Goal: Complete application form: Complete application form

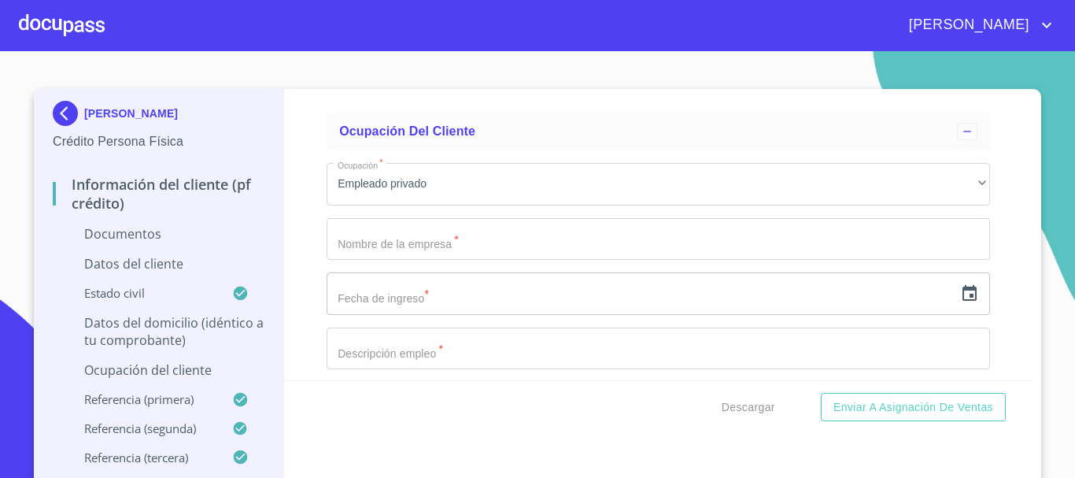
scroll to position [3845, 0]
click at [408, 234] on input "Documento de identificación.   *" at bounding box center [658, 233] width 663 height 42
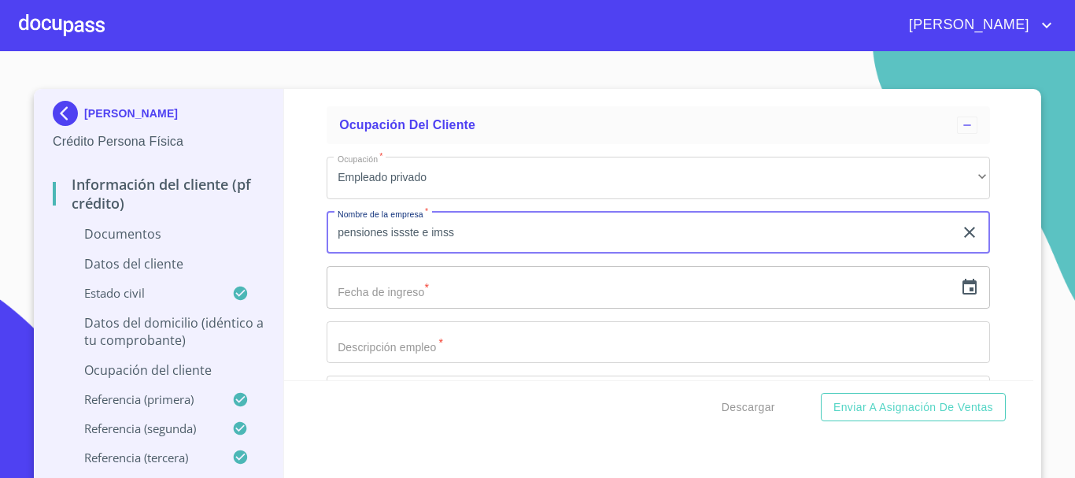
click at [377, 285] on input "text" at bounding box center [640, 287] width 627 height 42
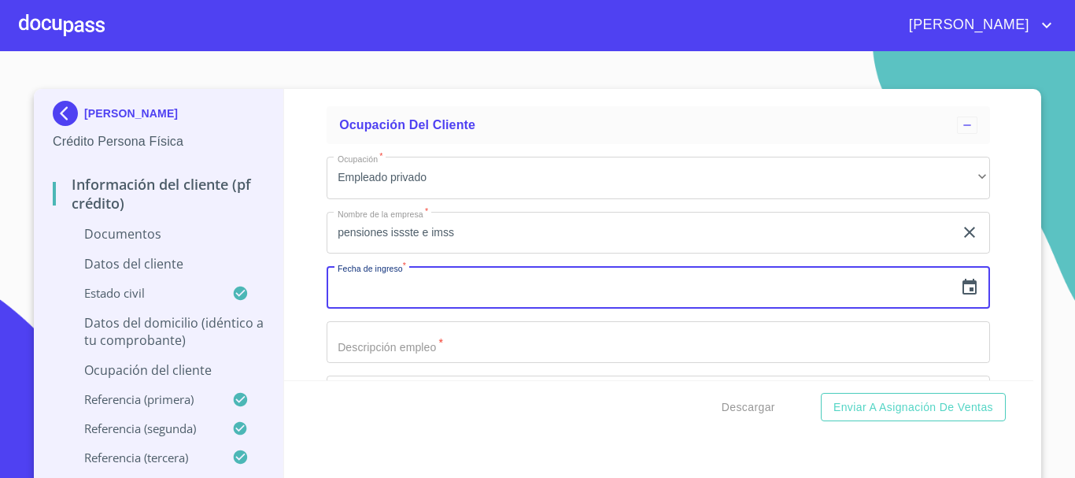
click at [464, 224] on input "pensiones issste e imss" at bounding box center [640, 233] width 627 height 42
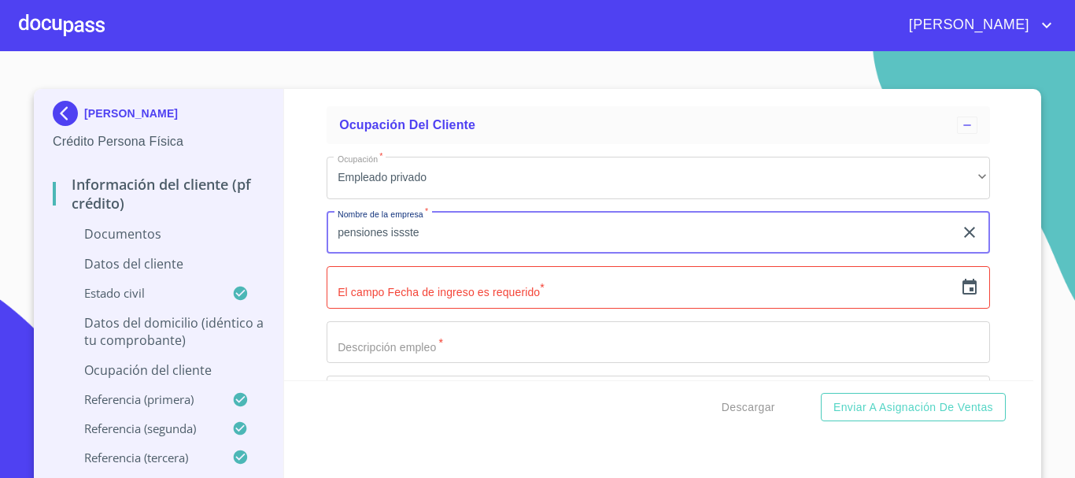
type input "pensiones issste"
click at [394, 289] on input "text" at bounding box center [640, 287] width 627 height 42
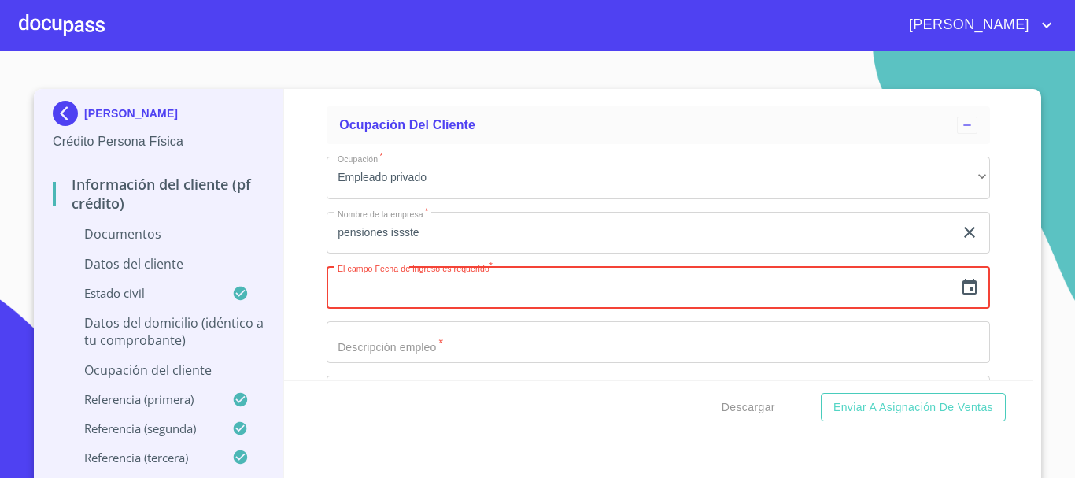
click at [960, 288] on icon "button" at bounding box center [969, 287] width 19 height 19
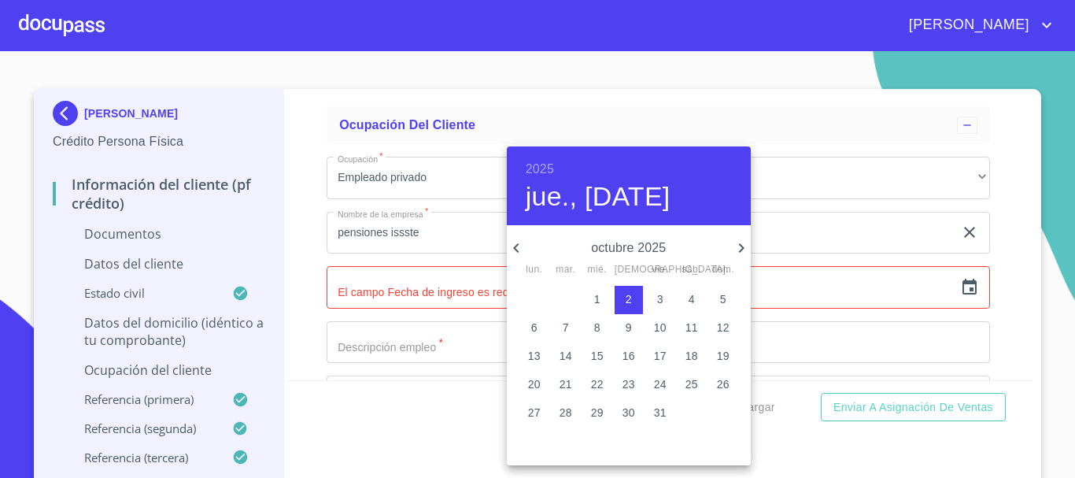
click at [533, 163] on h6 "2025" at bounding box center [540, 169] width 28 height 22
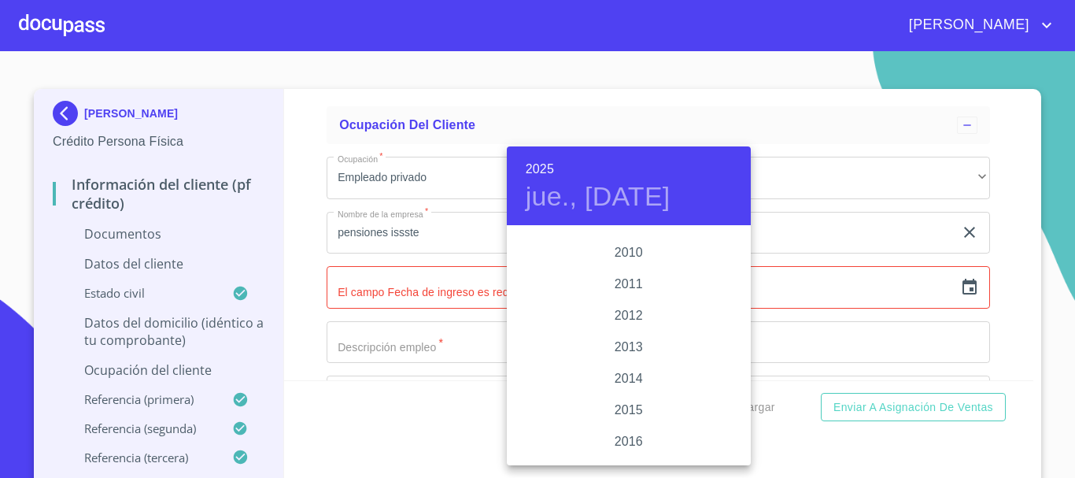
scroll to position [2659, 0]
click at [618, 414] on div "2015" at bounding box center [629, 415] width 244 height 31
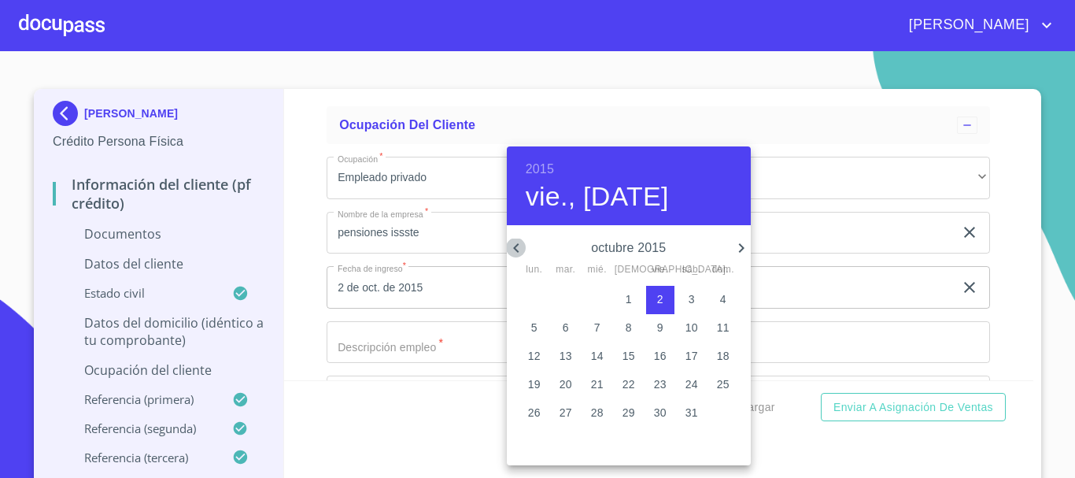
click at [519, 245] on icon "button" at bounding box center [516, 247] width 19 height 19
click at [559, 380] on p "22" at bounding box center [565, 384] width 13 height 16
type input "22 de sep. de 2015"
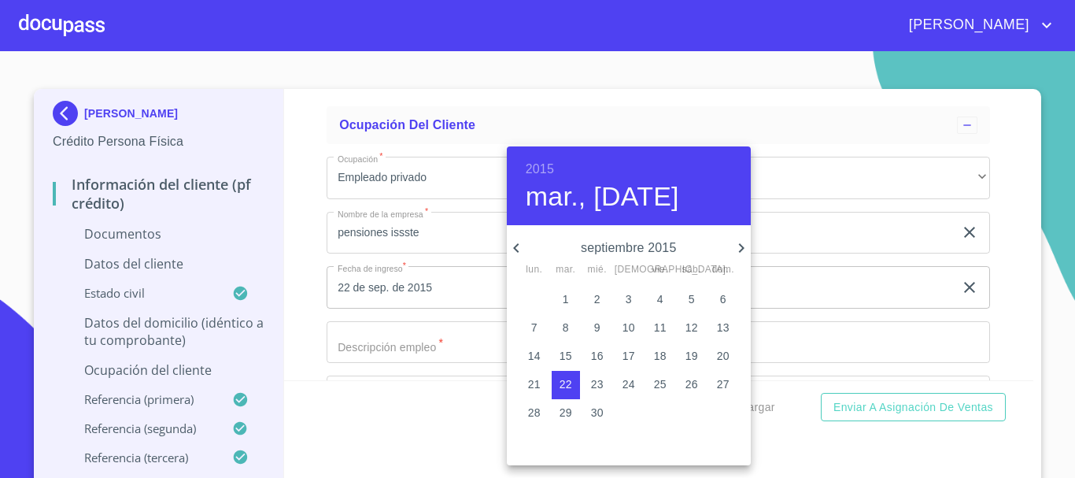
click at [422, 337] on div at bounding box center [537, 239] width 1075 height 478
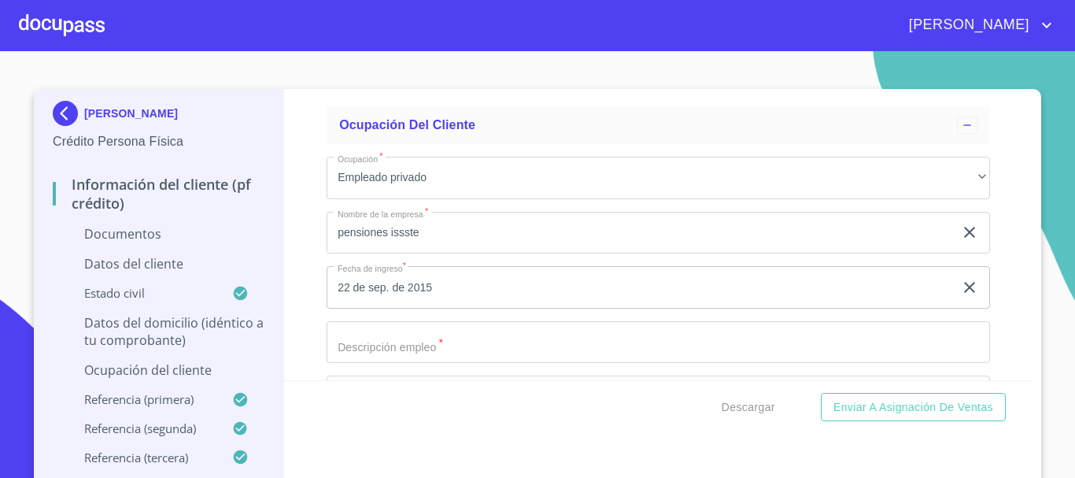
click at [408, 344] on input "Documento de identificación.   *" at bounding box center [658, 342] width 663 height 42
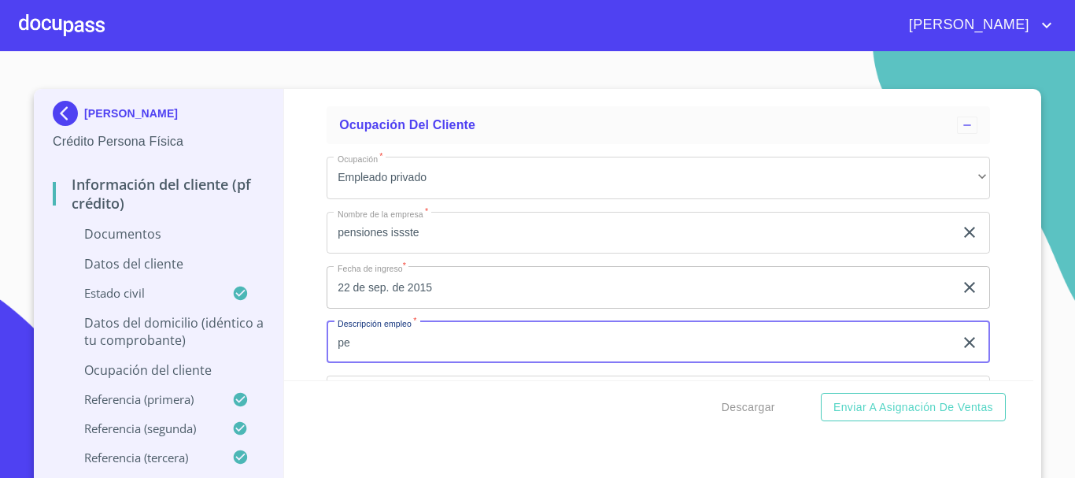
type input "p"
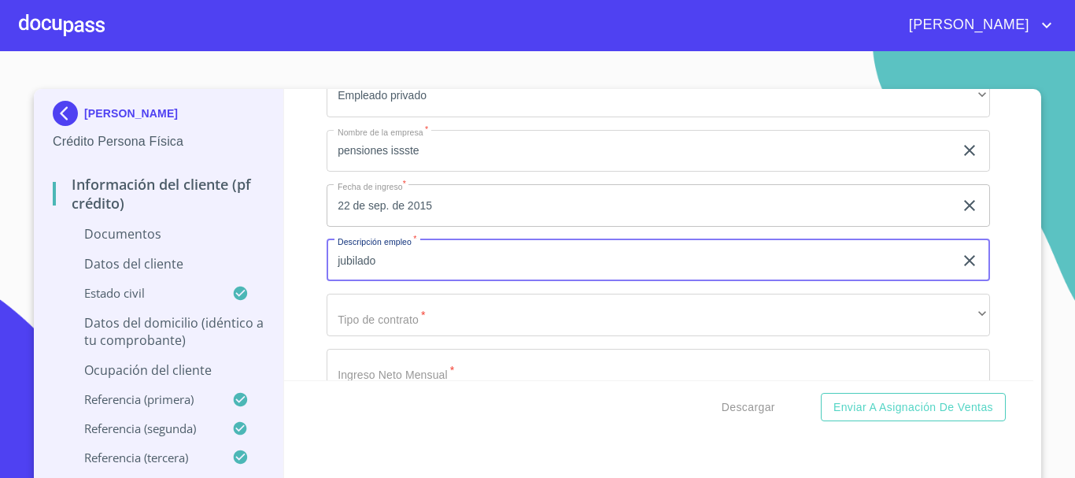
scroll to position [4002, 0]
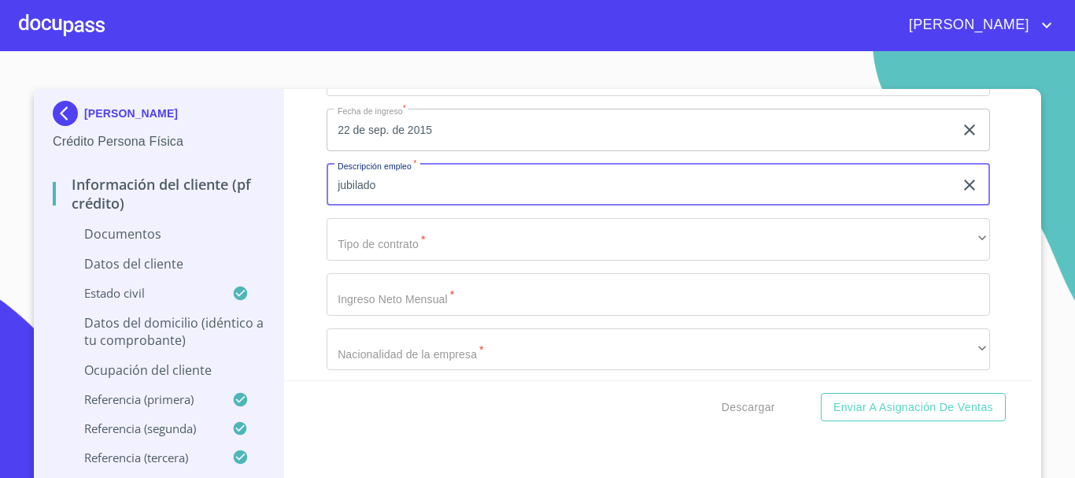
type input "jubilado"
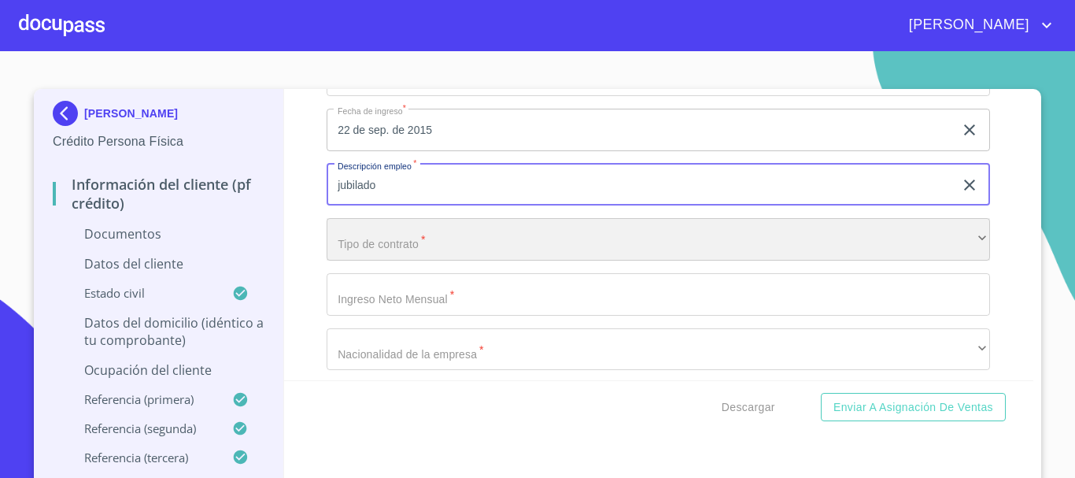
click at [356, 229] on div "​" at bounding box center [658, 239] width 663 height 42
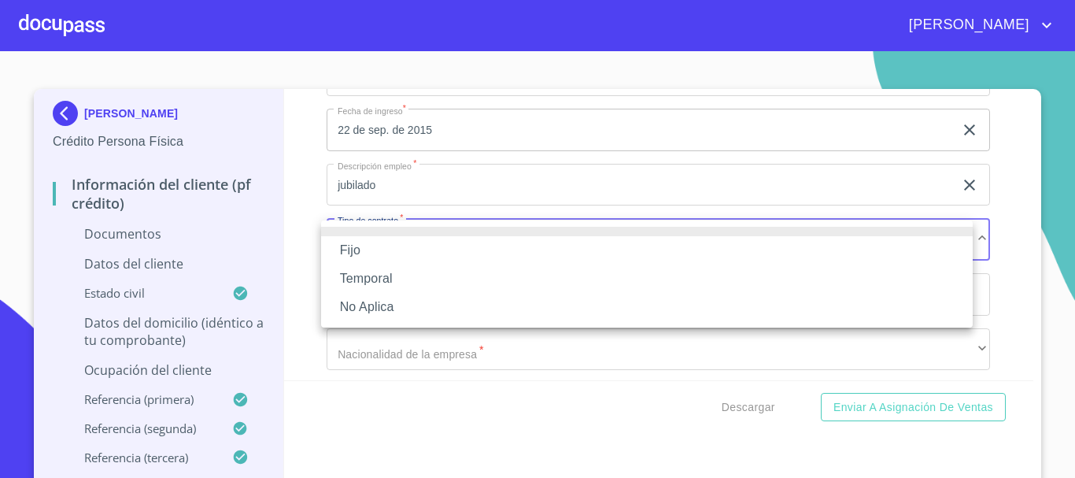
click at [367, 234] on li at bounding box center [646, 231] width 651 height 9
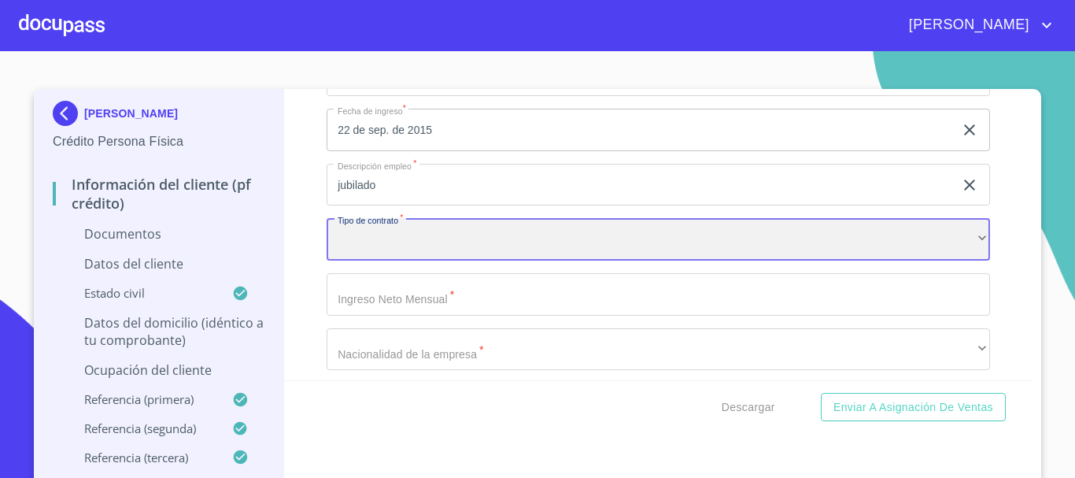
click at [364, 234] on div "​" at bounding box center [658, 239] width 663 height 42
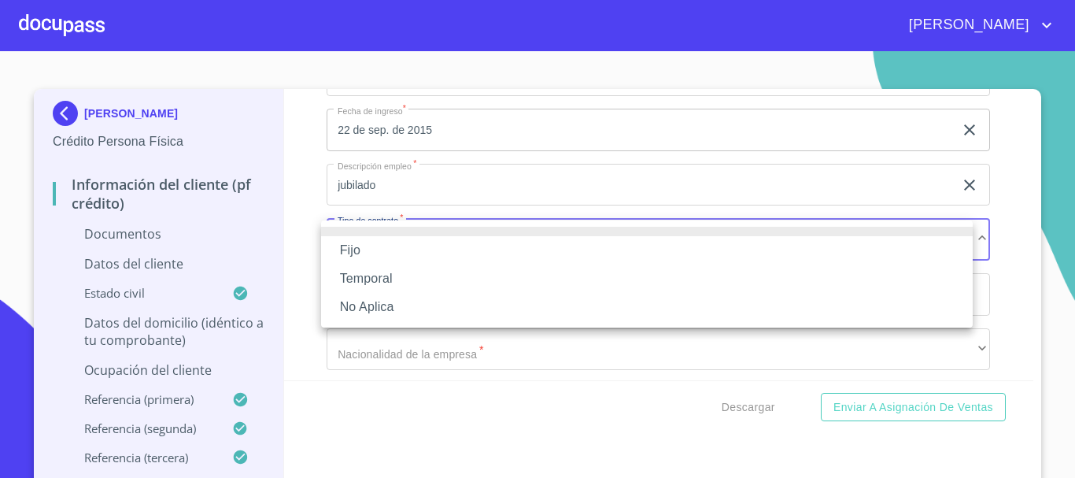
click at [363, 253] on li "Fijo" at bounding box center [646, 250] width 651 height 28
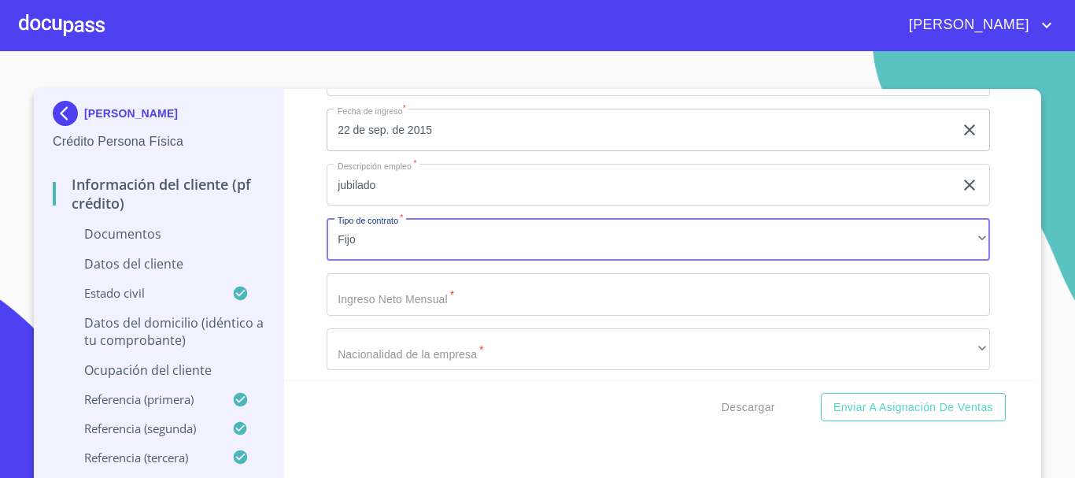
click at [401, 302] on input "Documento de identificación.   *" at bounding box center [658, 294] width 663 height 42
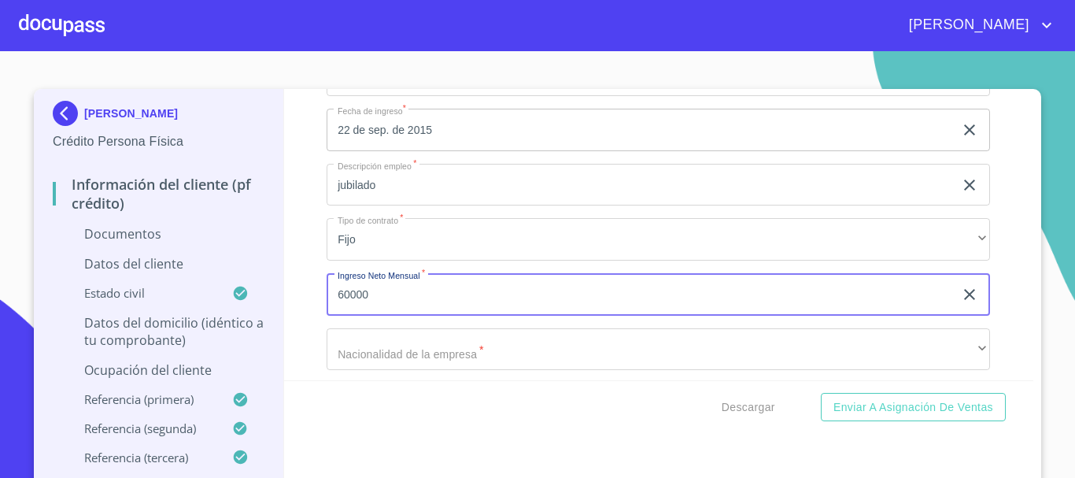
type input "60000"
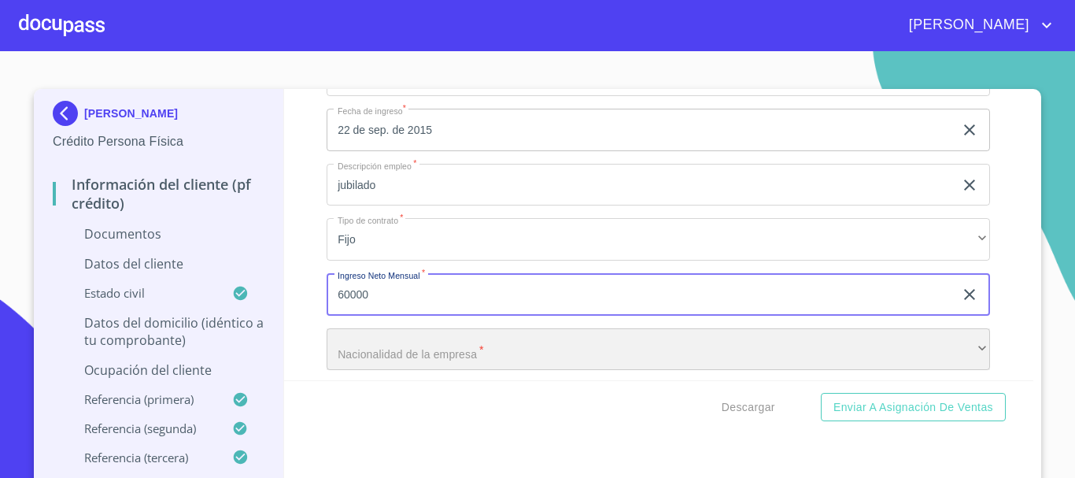
click at [397, 360] on div "​" at bounding box center [658, 349] width 663 height 42
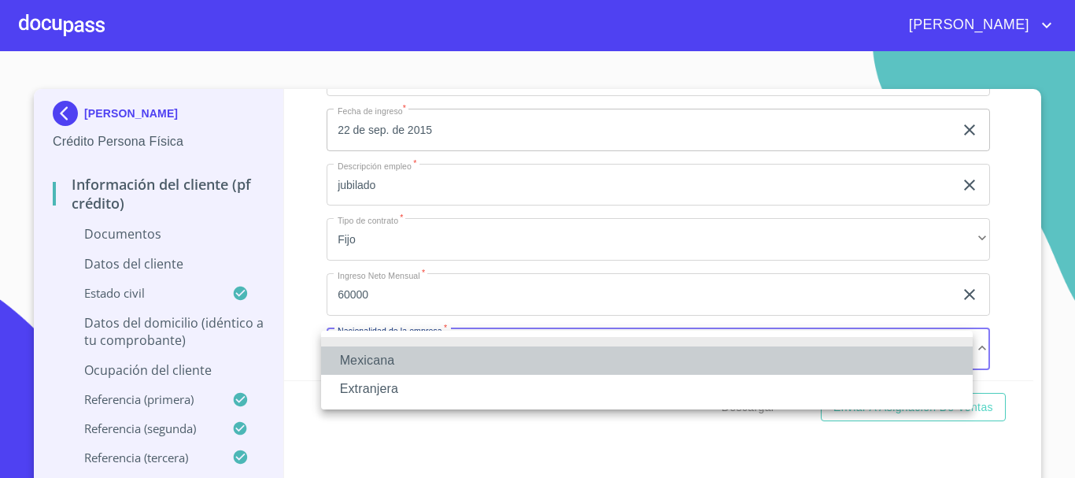
click at [392, 360] on li "Mexicana" at bounding box center [646, 360] width 651 height 28
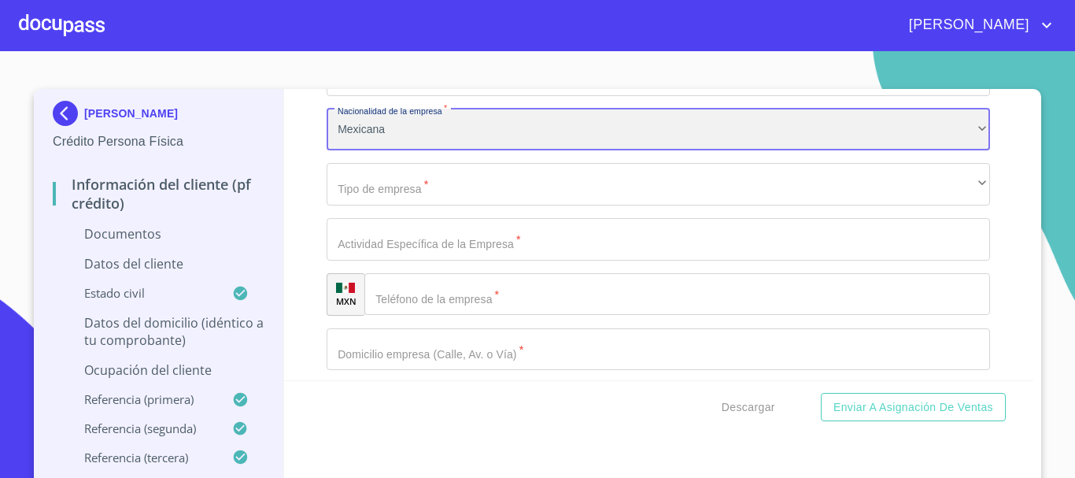
scroll to position [4238, 0]
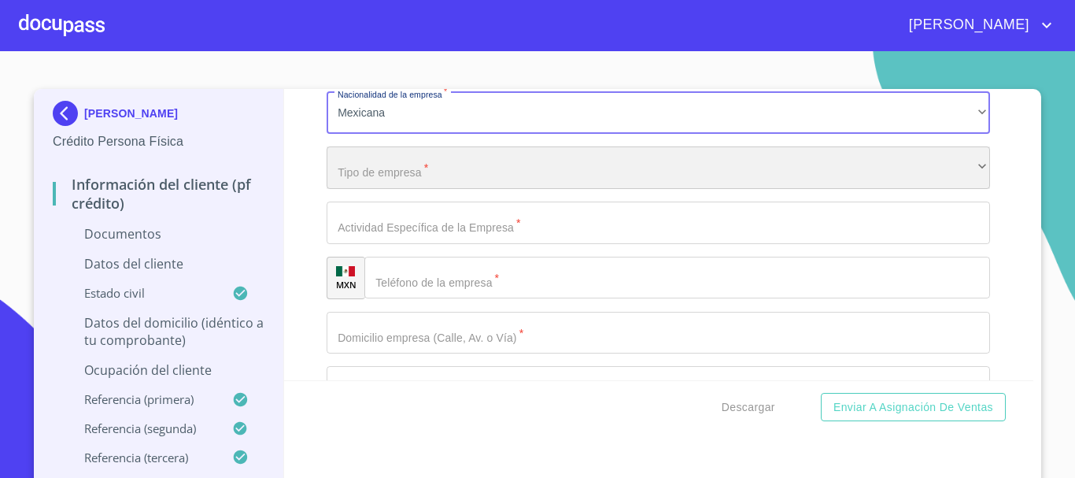
click at [371, 163] on div "​" at bounding box center [658, 167] width 663 height 42
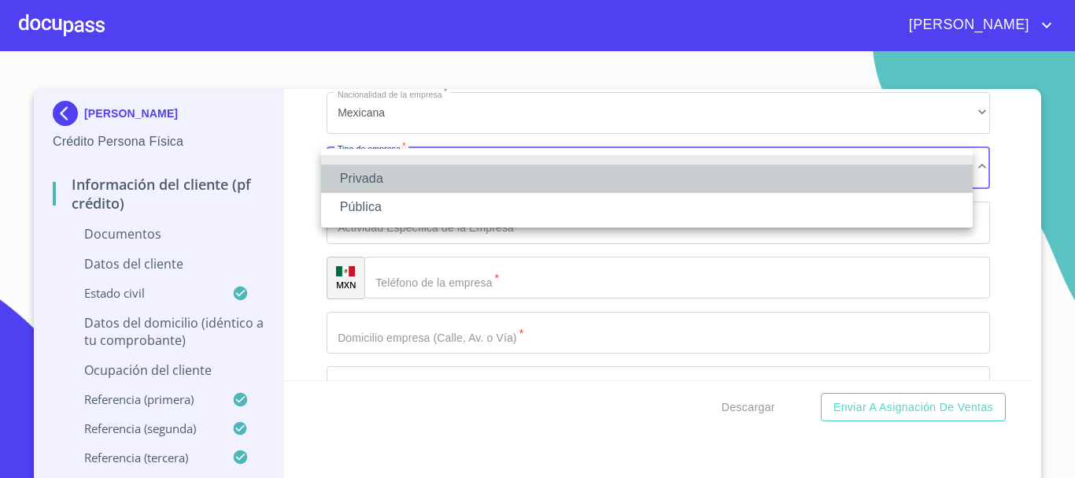
click at [374, 170] on li "Privada" at bounding box center [646, 178] width 651 height 28
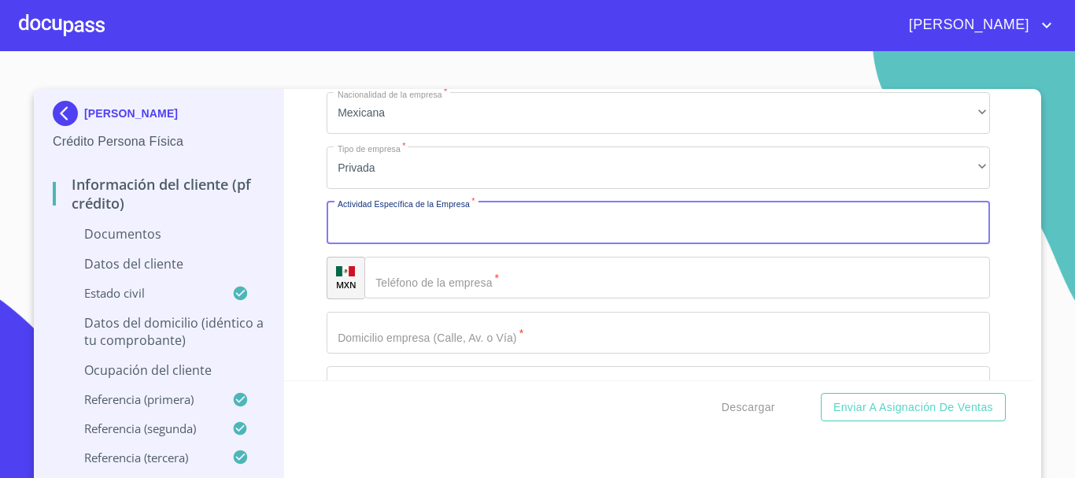
click at [434, 226] on input "Documento de identificación.   *" at bounding box center [658, 222] width 663 height 42
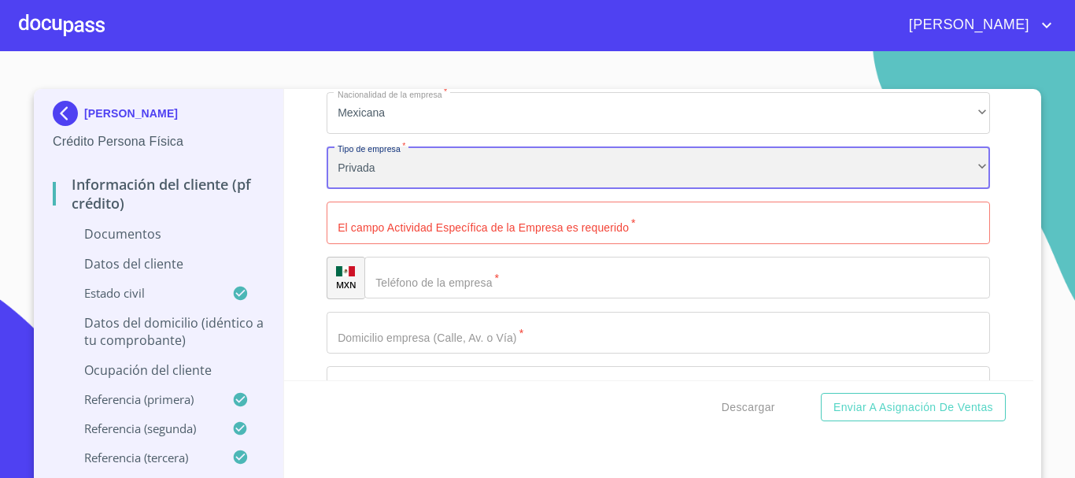
click at [413, 160] on div "Privada" at bounding box center [658, 167] width 663 height 42
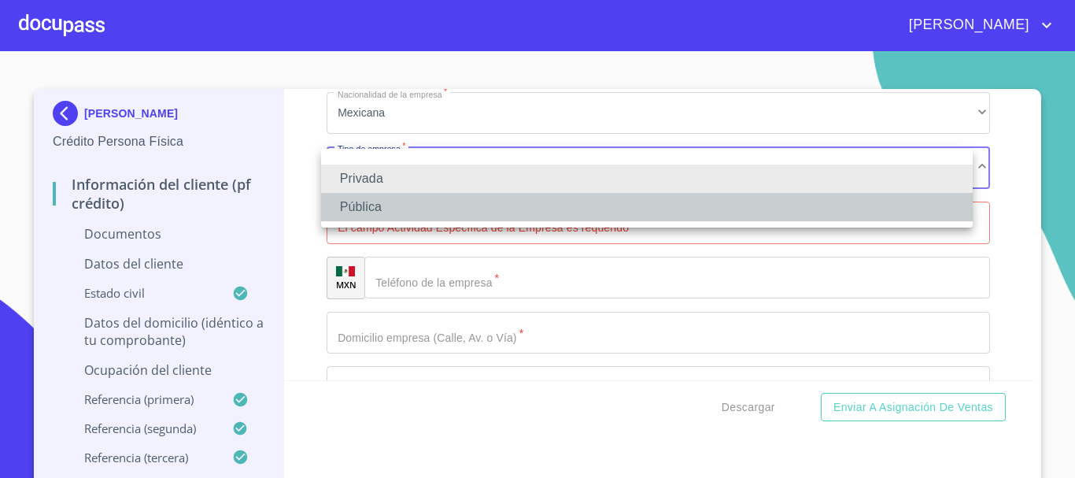
click at [382, 197] on li "Pública" at bounding box center [646, 207] width 651 height 28
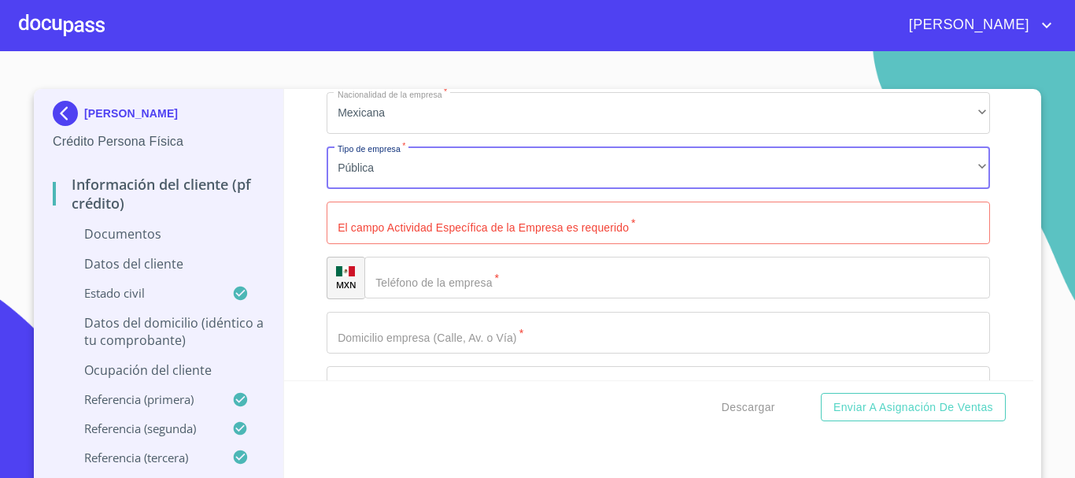
click at [402, 224] on input "Documento de identificación.   *" at bounding box center [658, 222] width 663 height 42
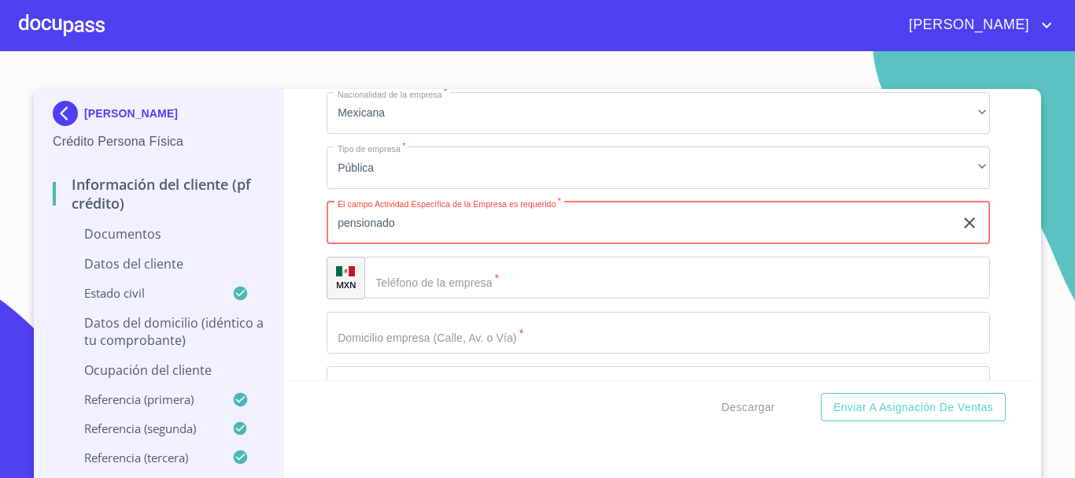
type input "pensionado"
click at [470, 290] on input "Documento de identificación.   *" at bounding box center [676, 277] width 625 height 42
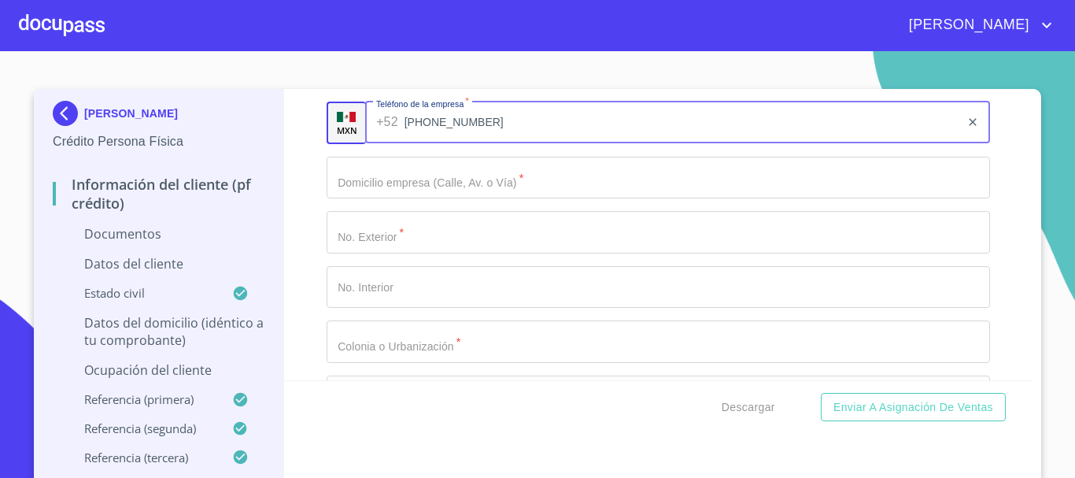
scroll to position [4396, 0]
type input "[PHONE_NUMBER]"
click at [394, 181] on input "Documento de identificación.   *" at bounding box center [658, 175] width 663 height 42
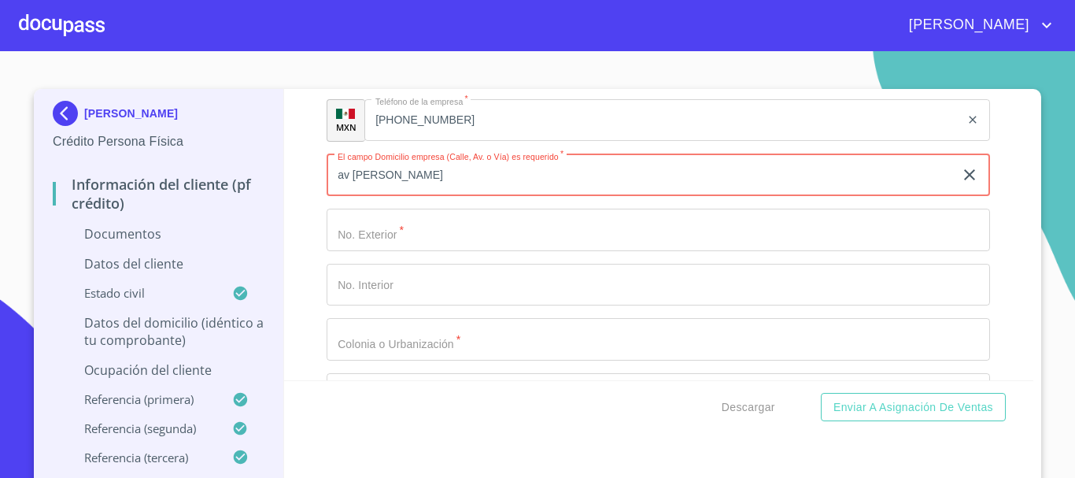
type input "av [PERSON_NAME]"
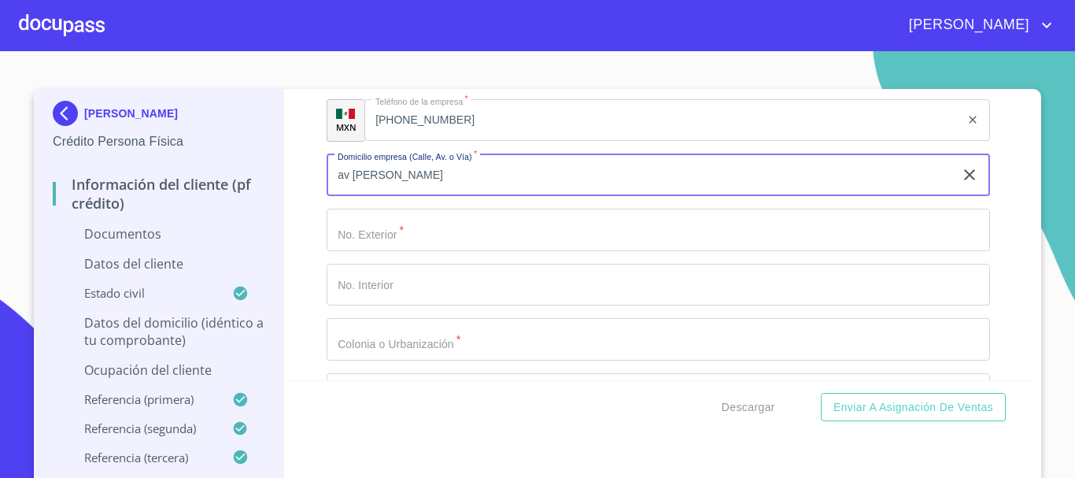
click at [374, 225] on input "Documento de identificación.   *" at bounding box center [658, 229] width 663 height 42
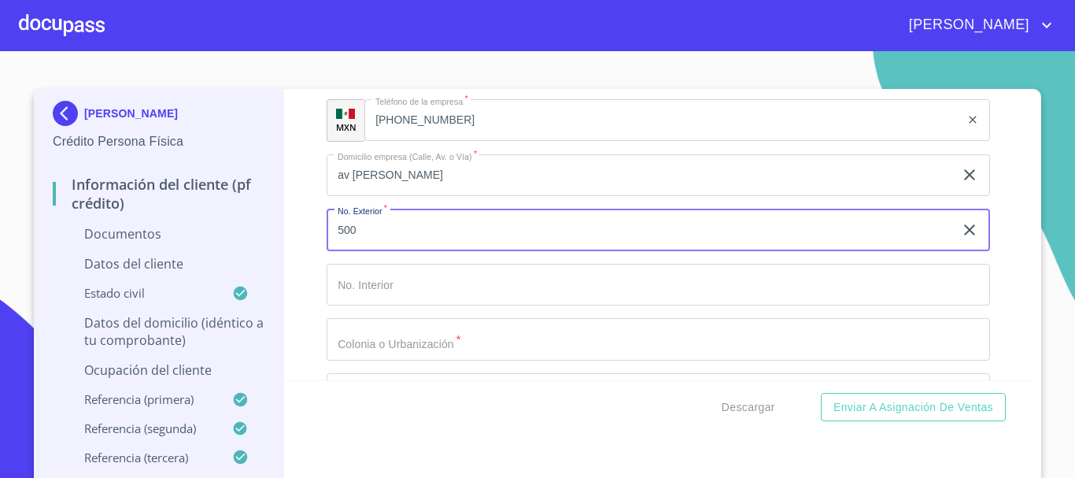
type input "500"
click at [382, 334] on input "Documento de identificación.   *" at bounding box center [658, 339] width 663 height 42
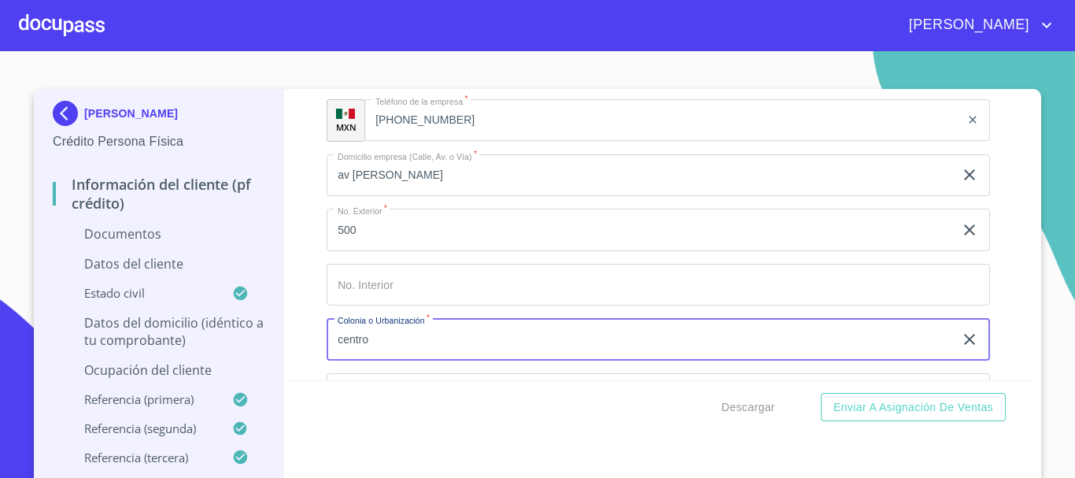
type input "centro"
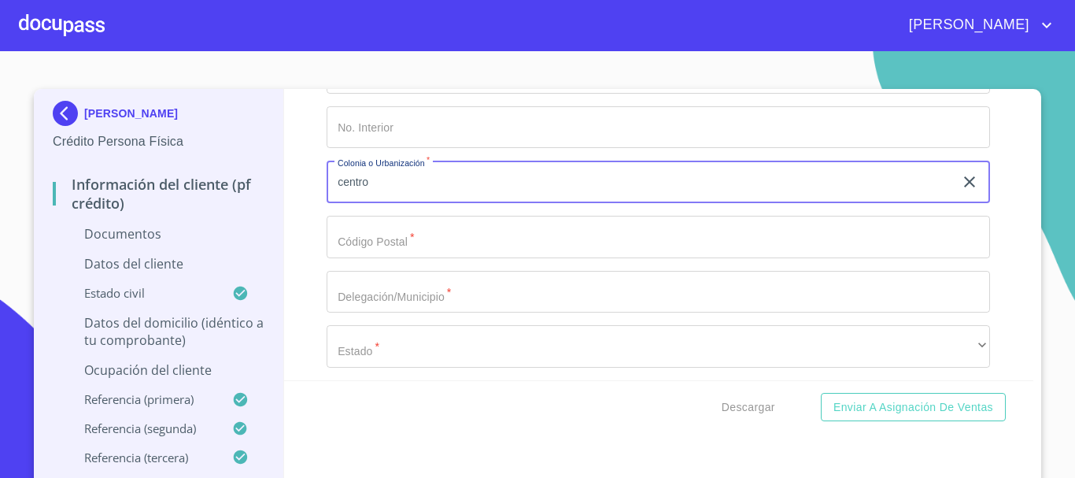
click at [382, 245] on input "Documento de identificación.   *" at bounding box center [658, 237] width 663 height 42
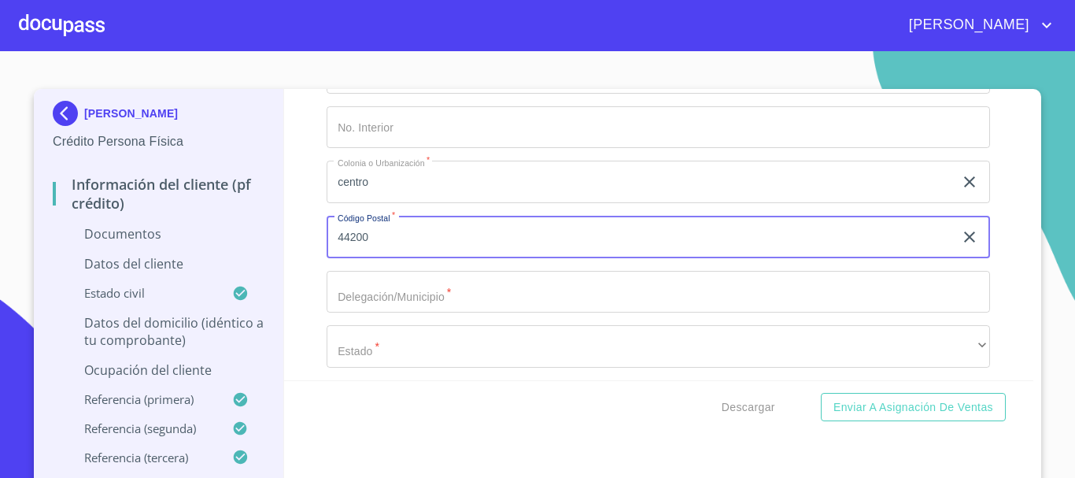
type input "44200"
click at [382, 303] on input "Documento de identificación.   *" at bounding box center [658, 292] width 663 height 42
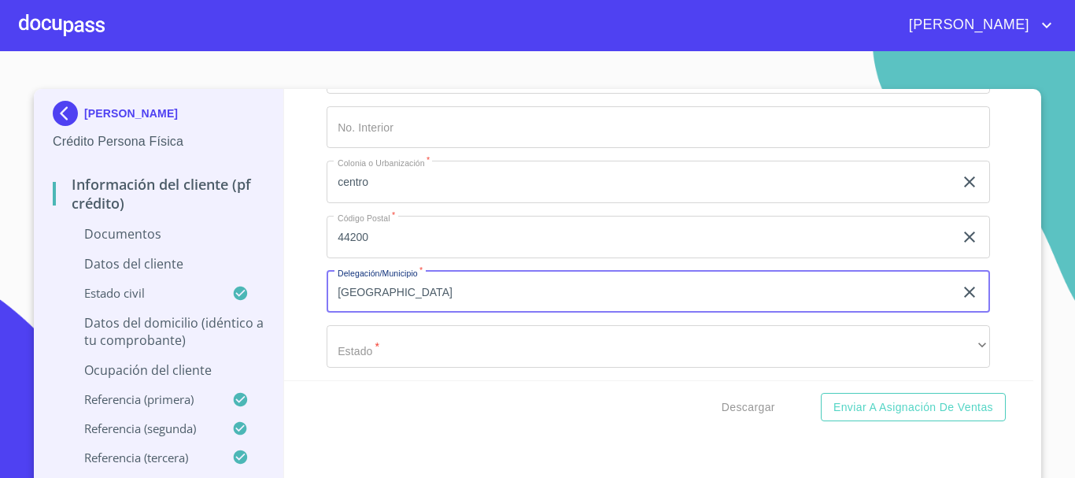
type input "[GEOGRAPHIC_DATA]"
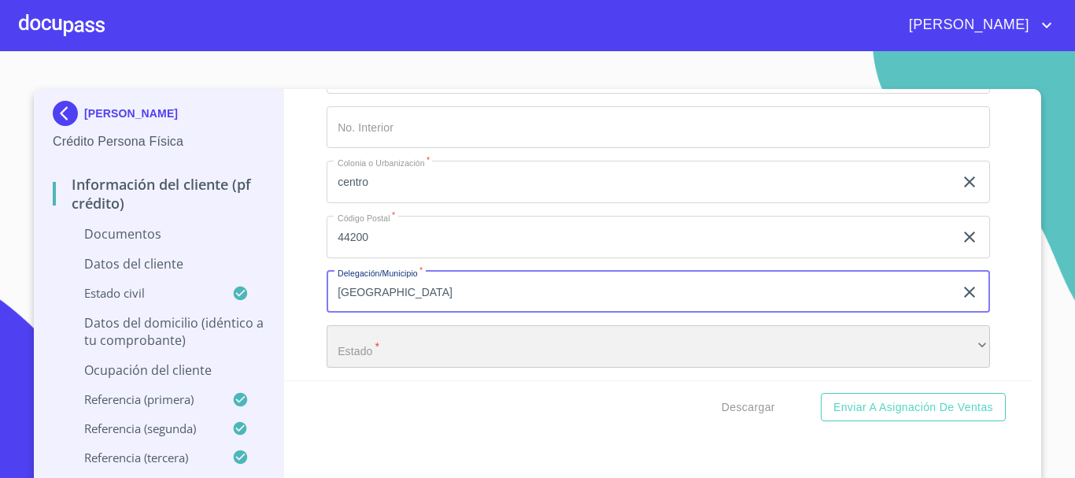
click at [346, 337] on div "​" at bounding box center [658, 346] width 663 height 42
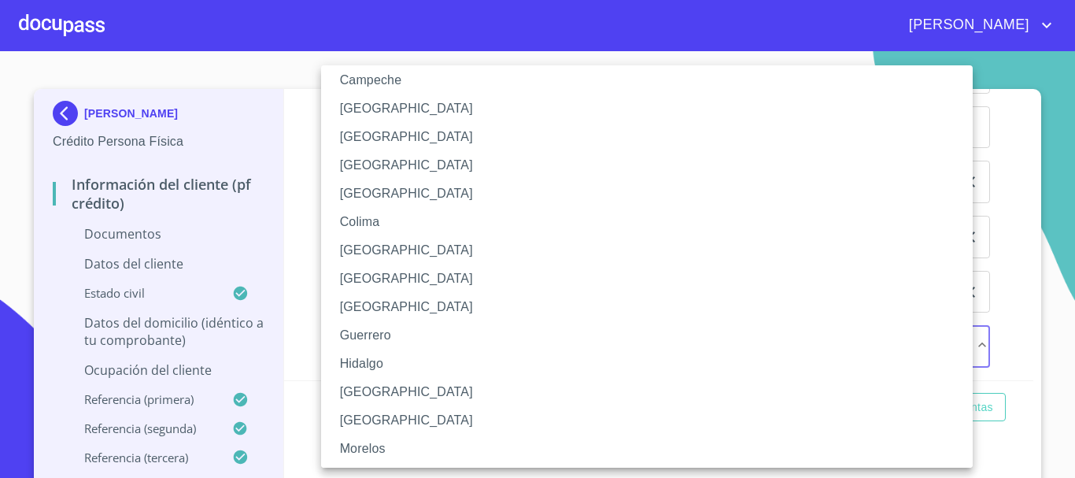
scroll to position [157, 0]
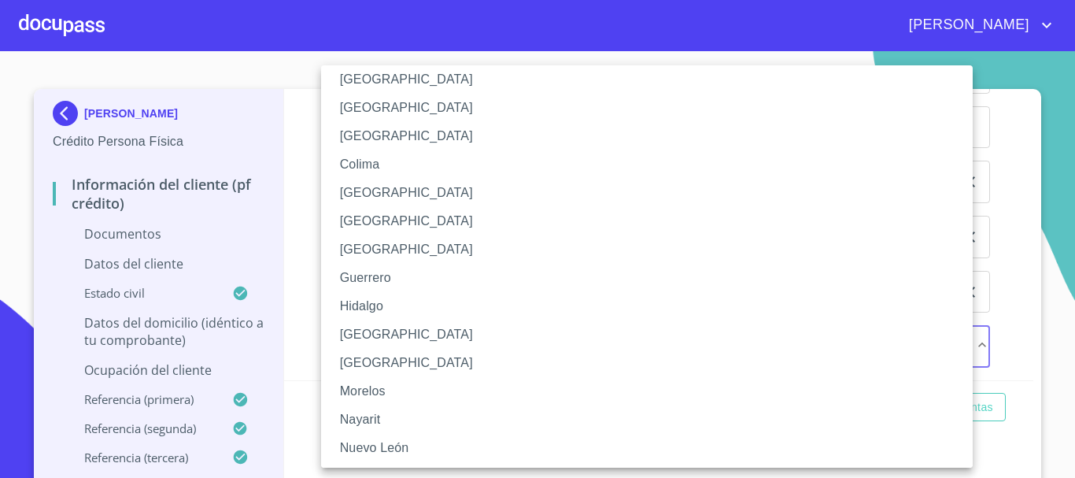
click at [377, 324] on li "[GEOGRAPHIC_DATA]" at bounding box center [652, 334] width 663 height 28
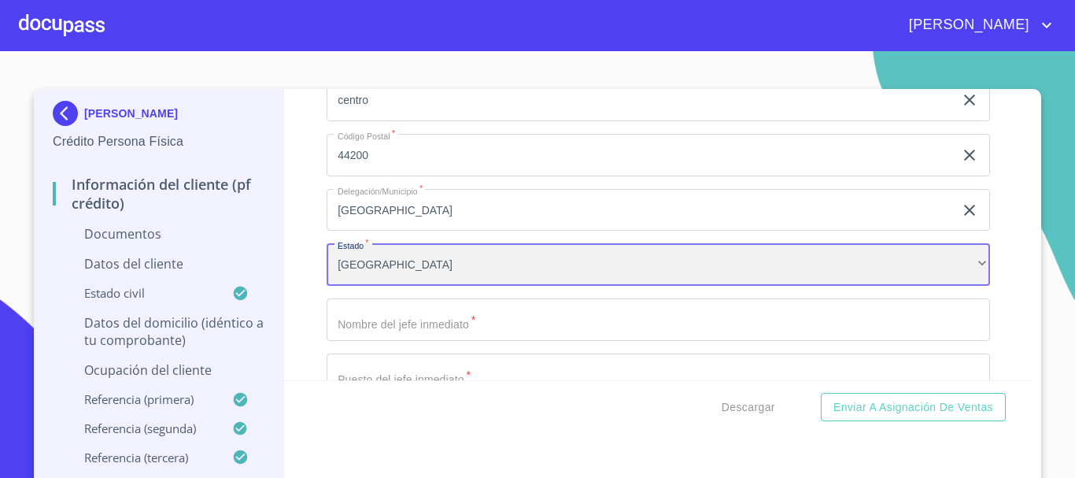
scroll to position [4789, 0]
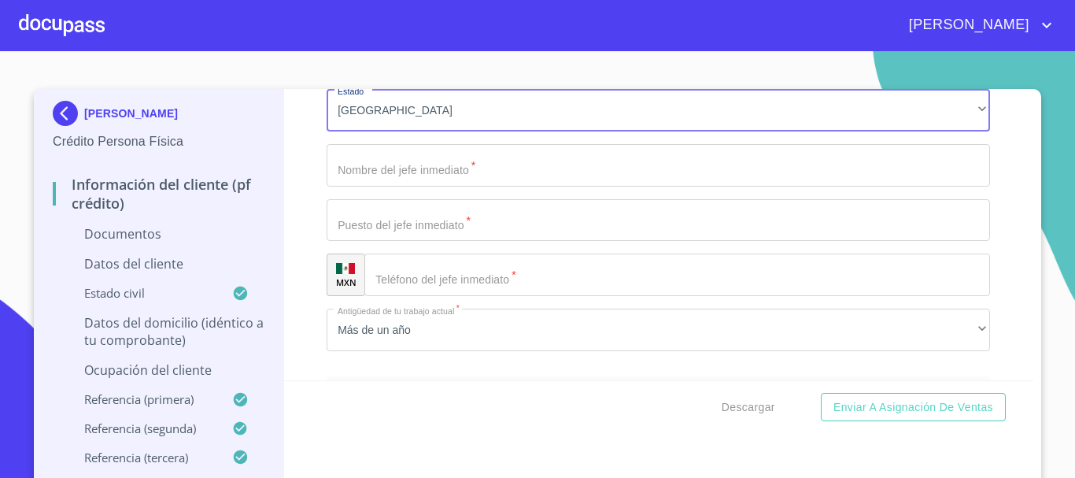
click at [400, 153] on input "Documento de identificación.   *" at bounding box center [658, 165] width 663 height 42
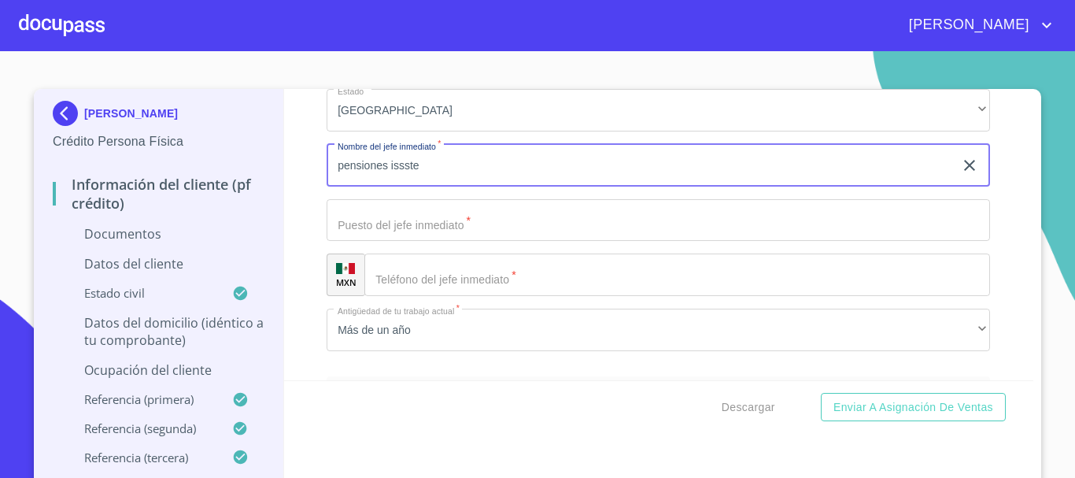
type input "pensiones issste"
click at [386, 216] on input "Documento de identificación.   *" at bounding box center [658, 220] width 663 height 42
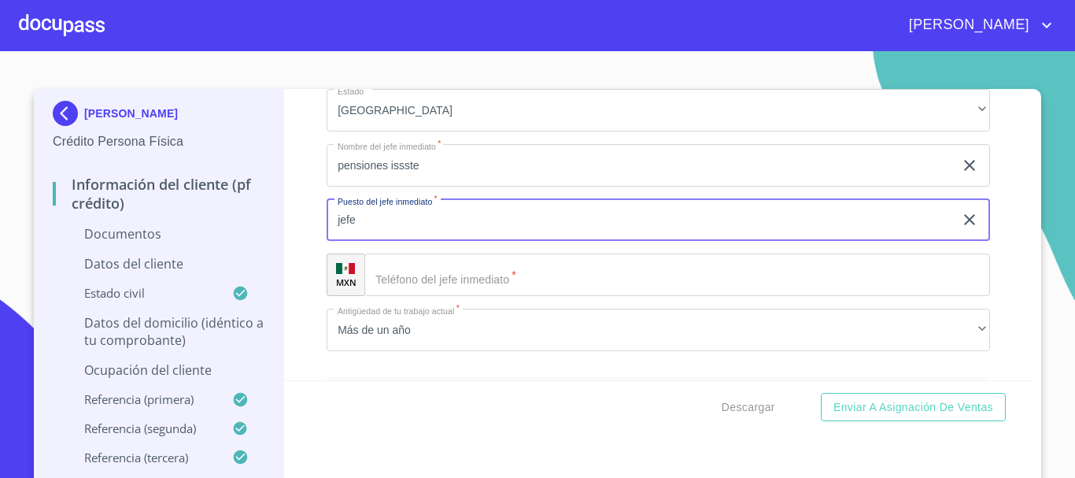
type input "jefe"
click at [430, 267] on input "Documento de identificación.   *" at bounding box center [676, 274] width 625 height 42
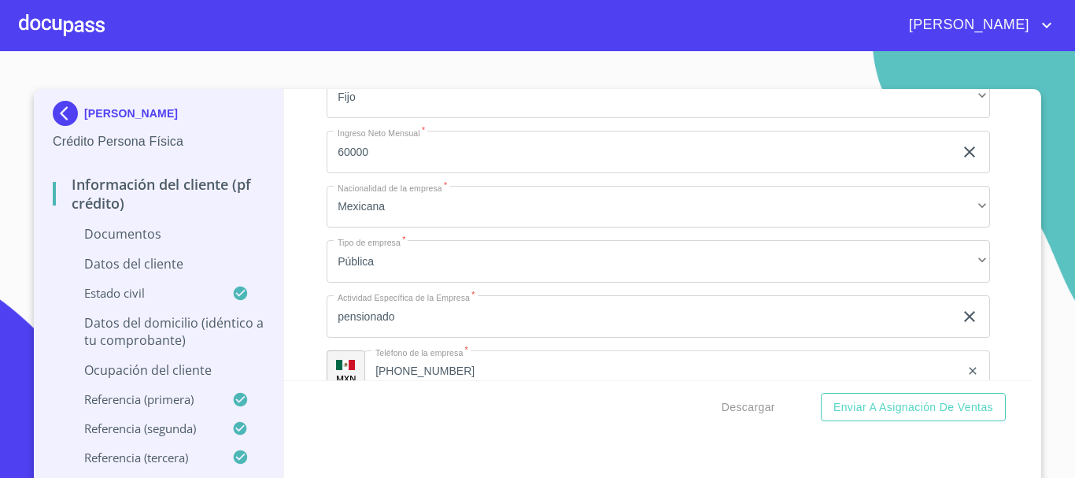
scroll to position [4238, 0]
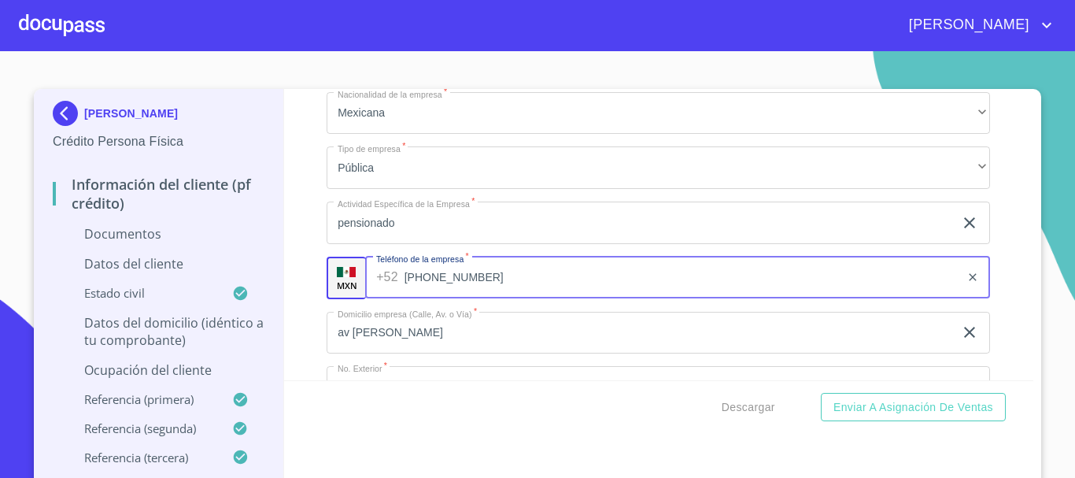
drag, startPoint x: 452, startPoint y: 274, endPoint x: 315, endPoint y: 275, distance: 136.9
click at [315, 275] on div "Información del cliente (PF crédito) Documentos Documento de identificación.   …" at bounding box center [659, 234] width 750 height 291
drag, startPoint x: 392, startPoint y: 277, endPoint x: 485, endPoint y: 280, distance: 92.9
click at [485, 280] on div "[PHONE_NUMBER] ​" at bounding box center [677, 277] width 625 height 42
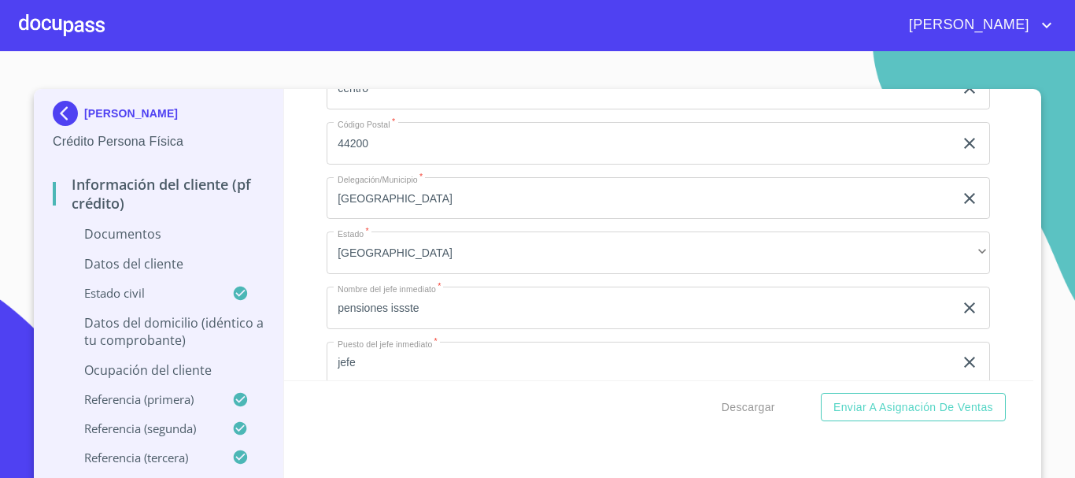
scroll to position [4710, 0]
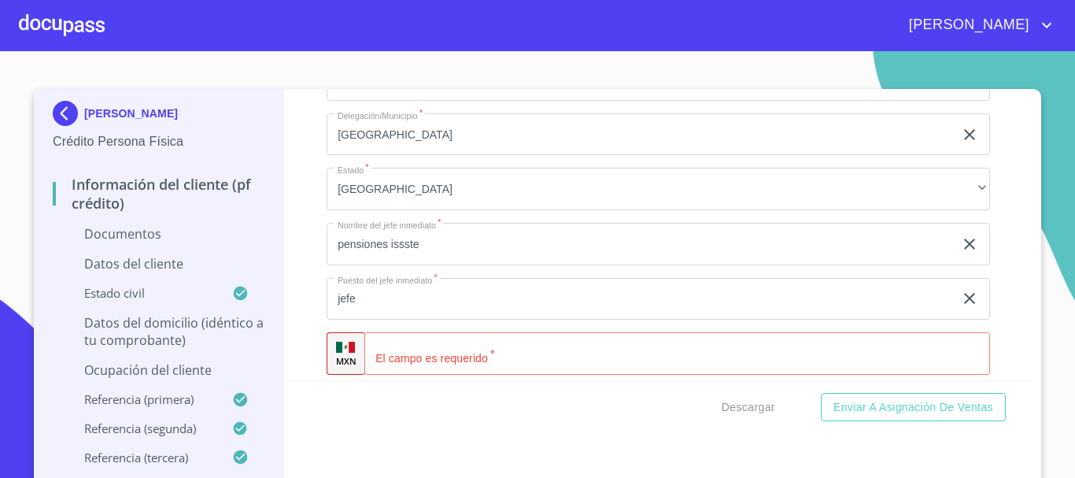
click at [409, 358] on input "Documento de identificación.   *" at bounding box center [676, 353] width 625 height 42
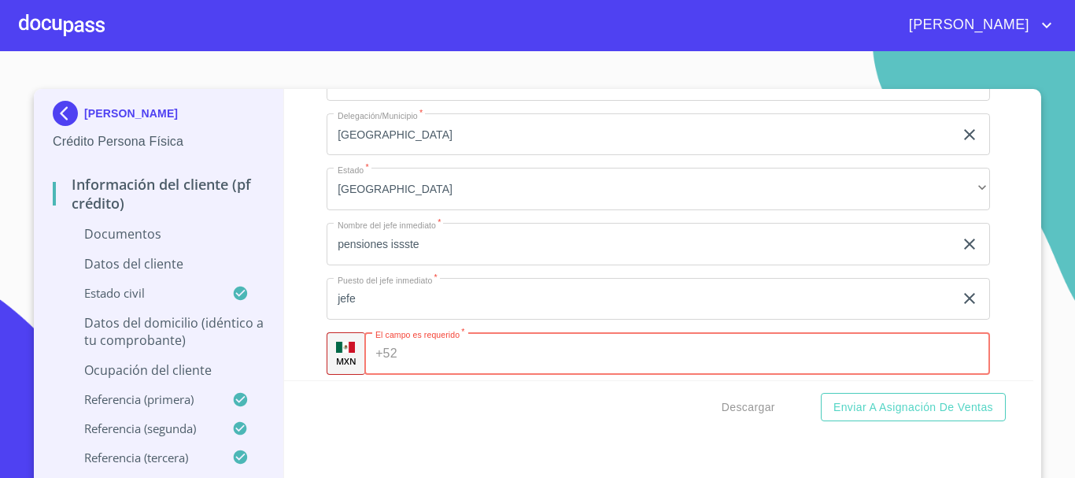
paste input "[PHONE_NUMBER]"
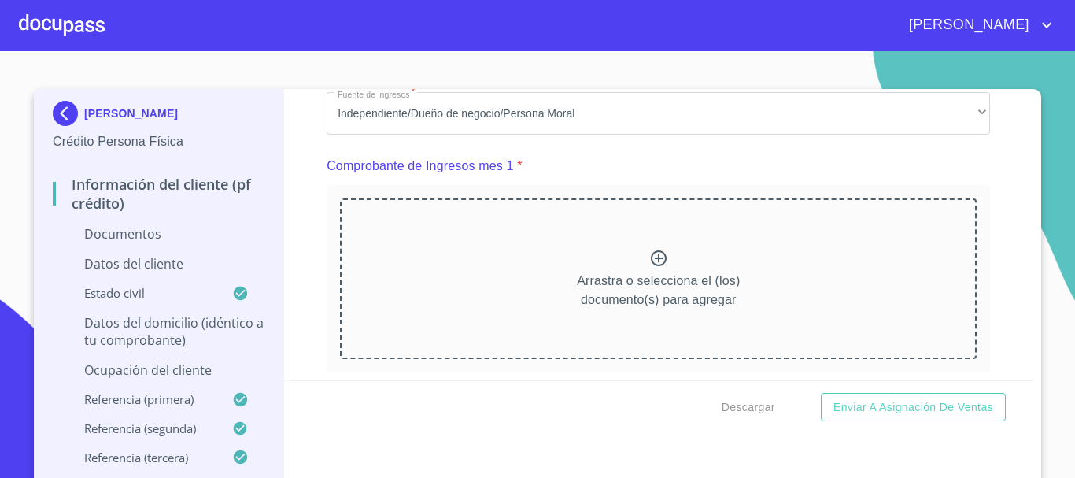
scroll to position [0, 0]
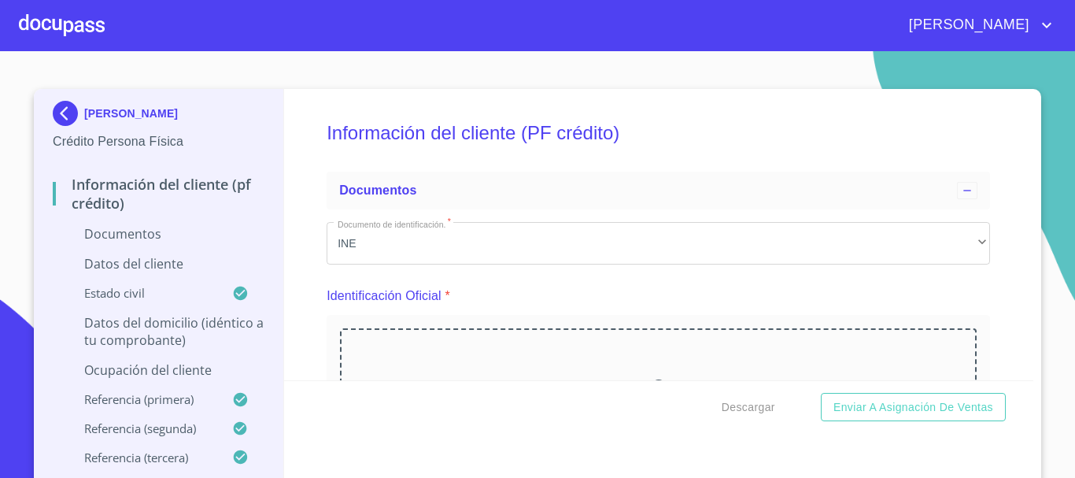
type input "[PHONE_NUMBER]"
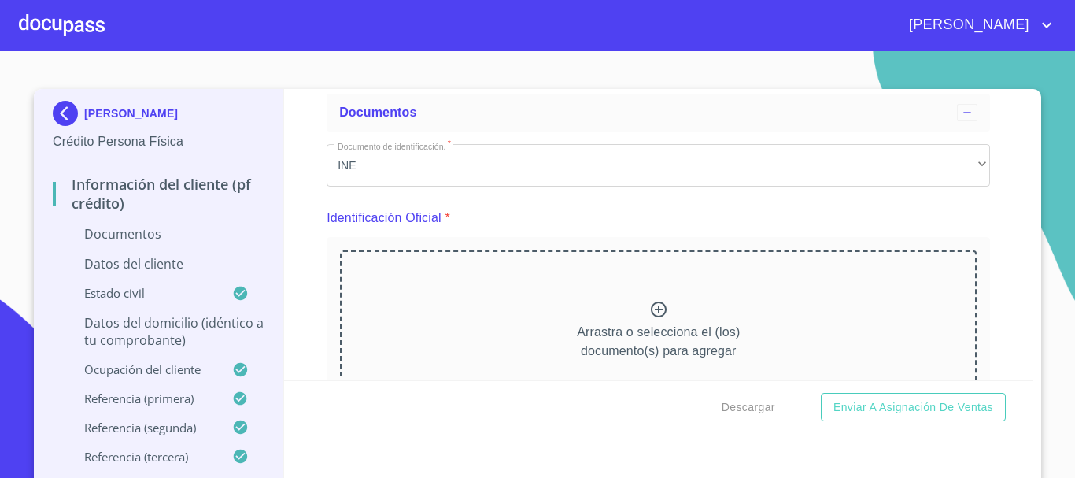
scroll to position [236, 0]
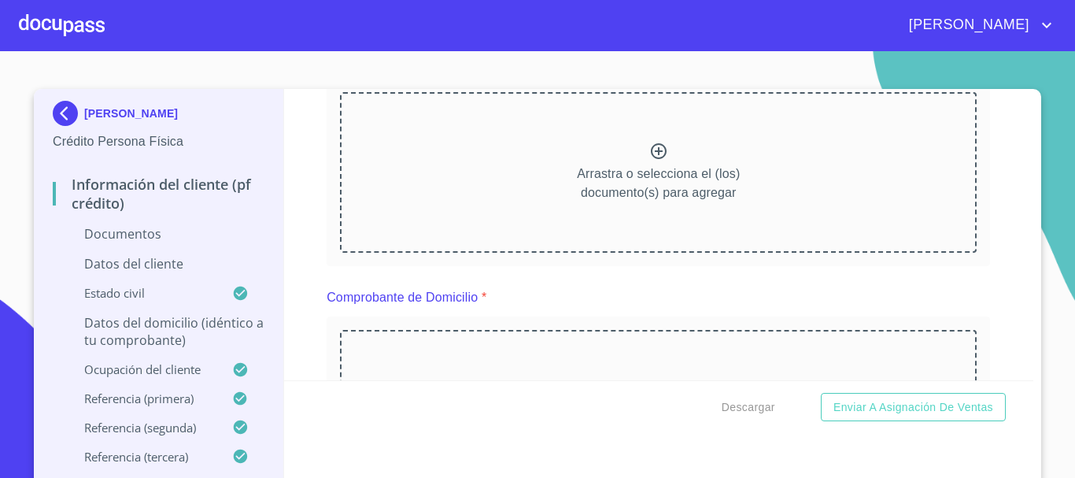
click at [529, 173] on div "Arrastra o selecciona el (los) documento(s) para agregar" at bounding box center [658, 172] width 636 height 161
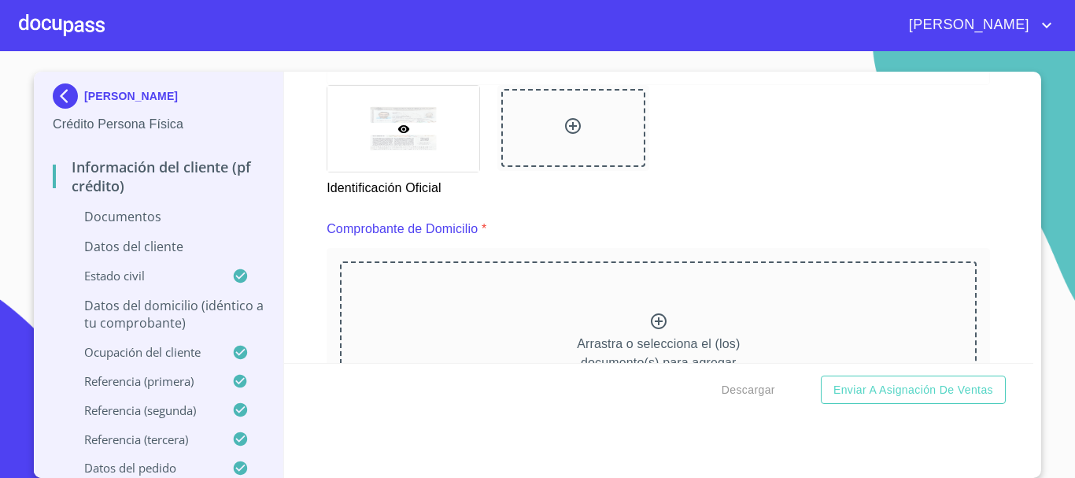
scroll to position [787, 0]
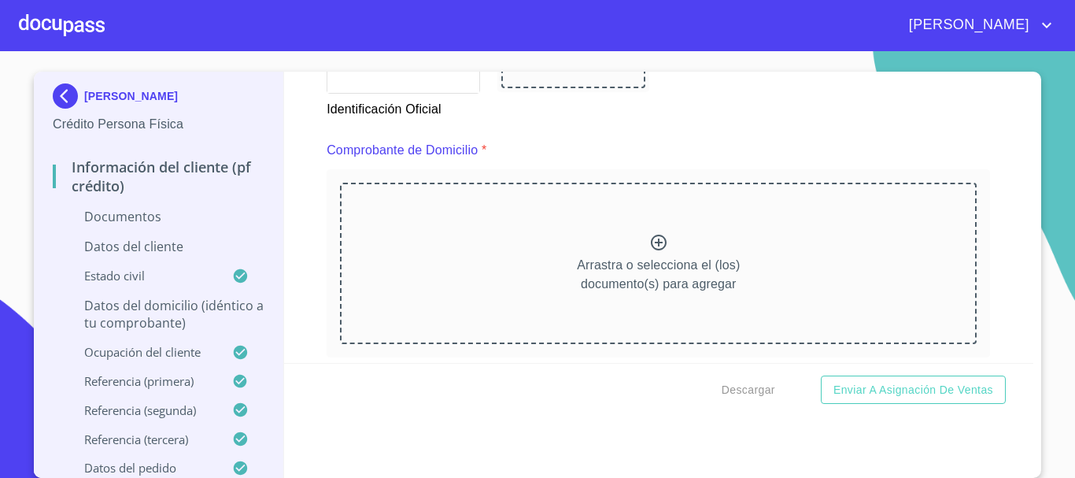
click at [628, 261] on p "Arrastra o selecciona el (los) documento(s) para agregar" at bounding box center [658, 275] width 163 height 38
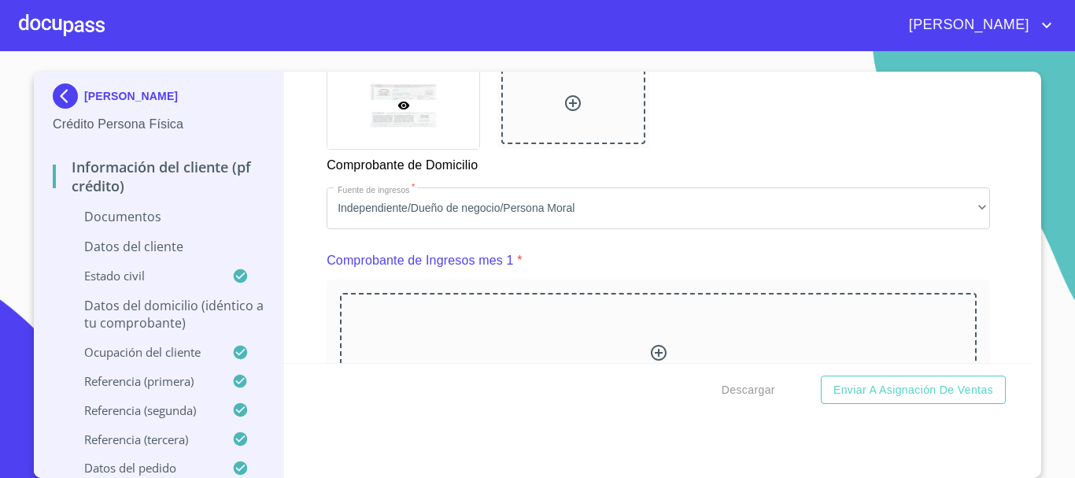
scroll to position [1495, 0]
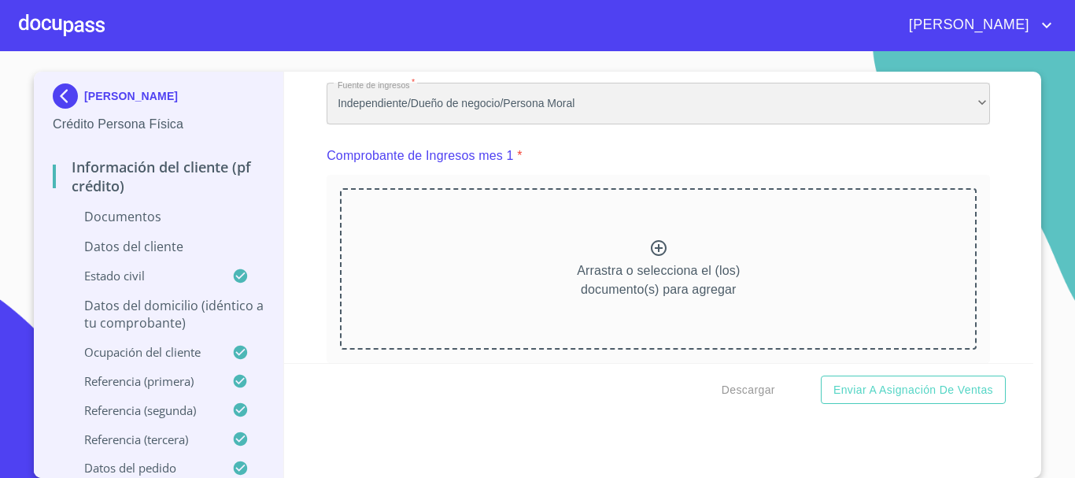
click at [478, 118] on div "Independiente/Dueño de negocio/Persona Moral" at bounding box center [658, 104] width 663 height 42
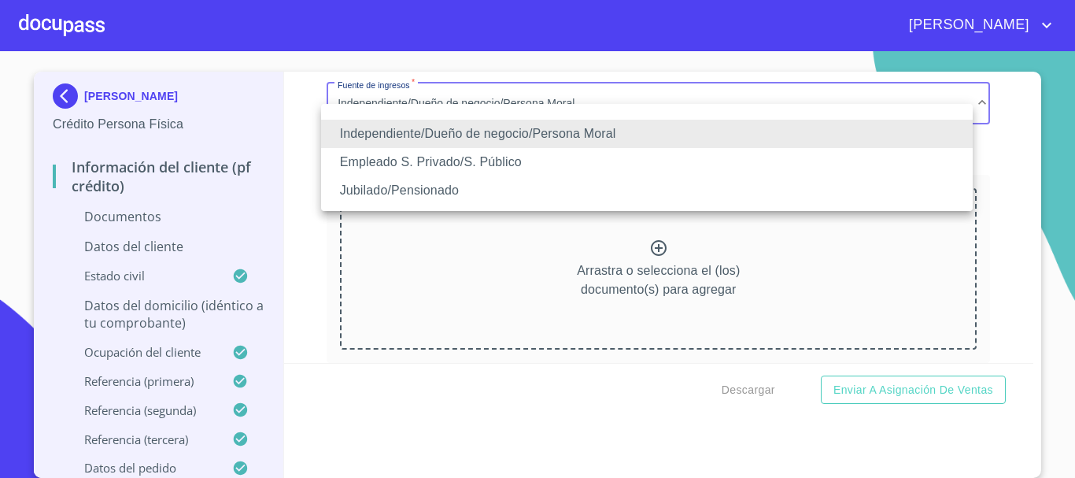
click at [437, 189] on li "Jubilado/Pensionado" at bounding box center [646, 190] width 651 height 28
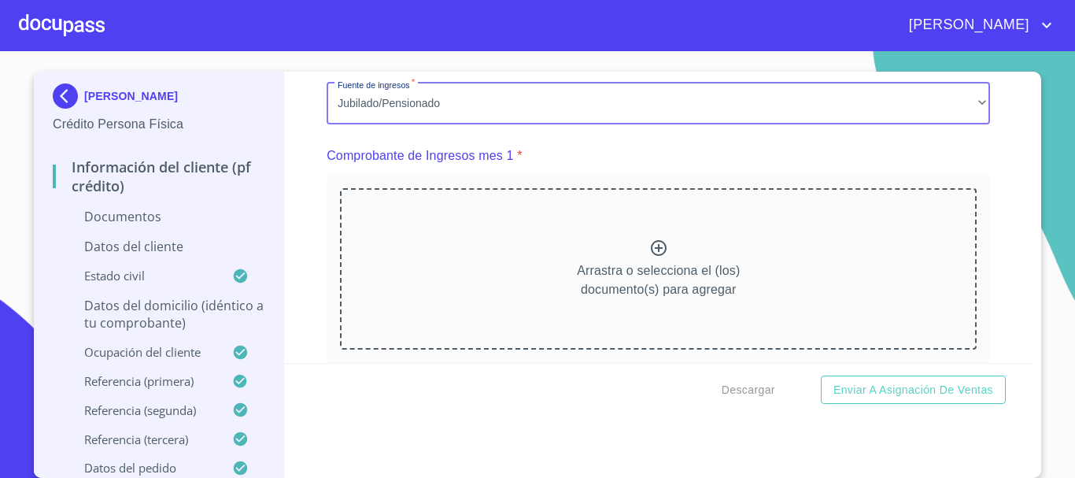
click at [653, 286] on p "Arrastra o selecciona el (los) documento(s) para agregar" at bounding box center [658, 280] width 163 height 38
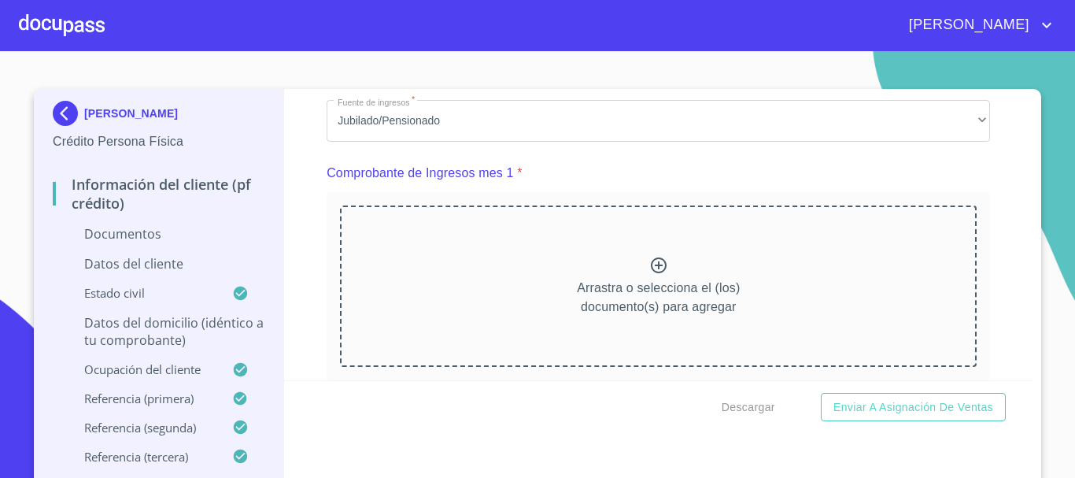
click at [649, 275] on icon at bounding box center [658, 265] width 19 height 19
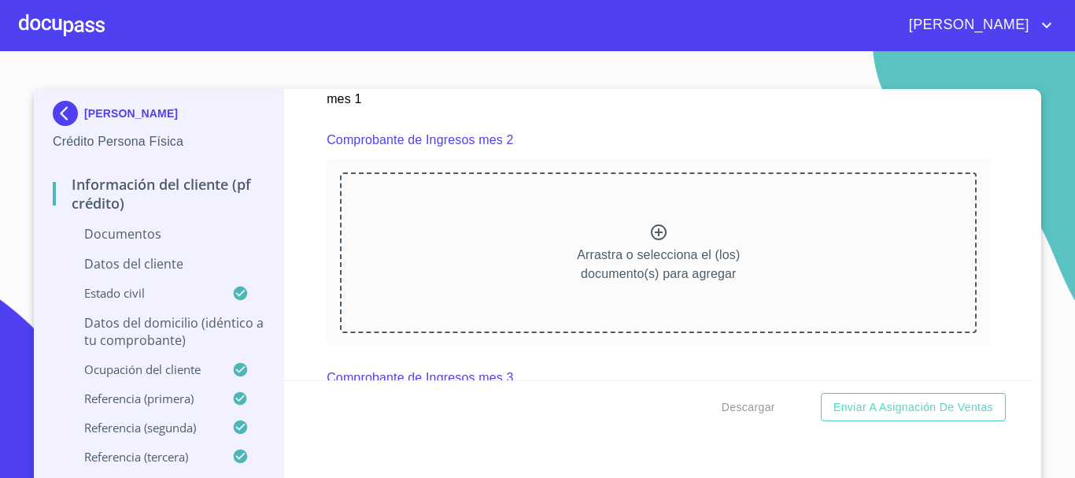
scroll to position [2124, 0]
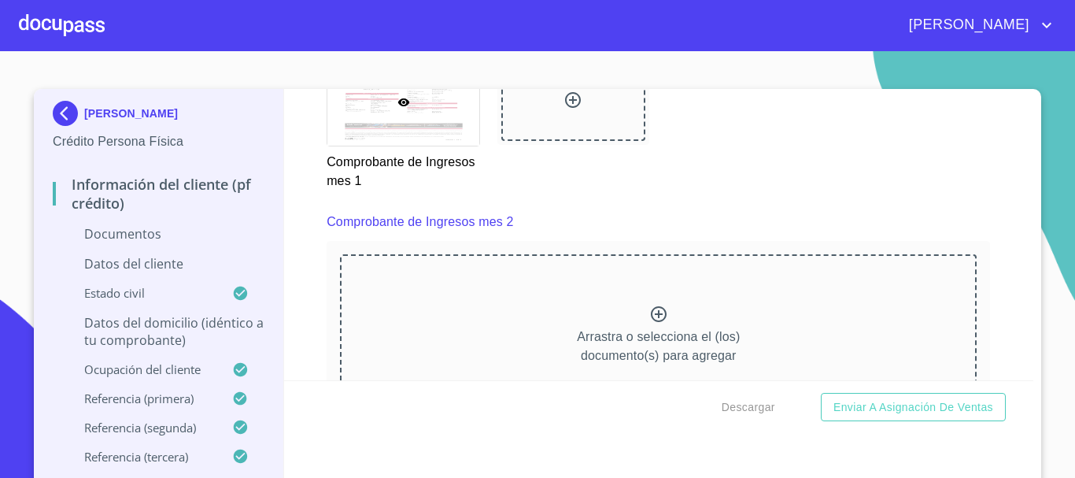
click at [673, 312] on div "Arrastra o selecciona el (los) documento(s) para agregar" at bounding box center [658, 334] width 636 height 161
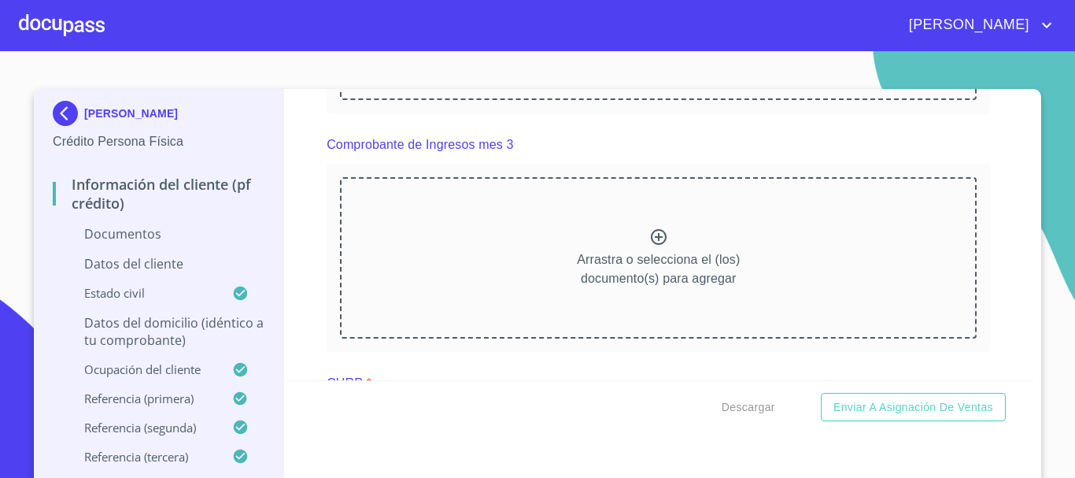
scroll to position [2754, 0]
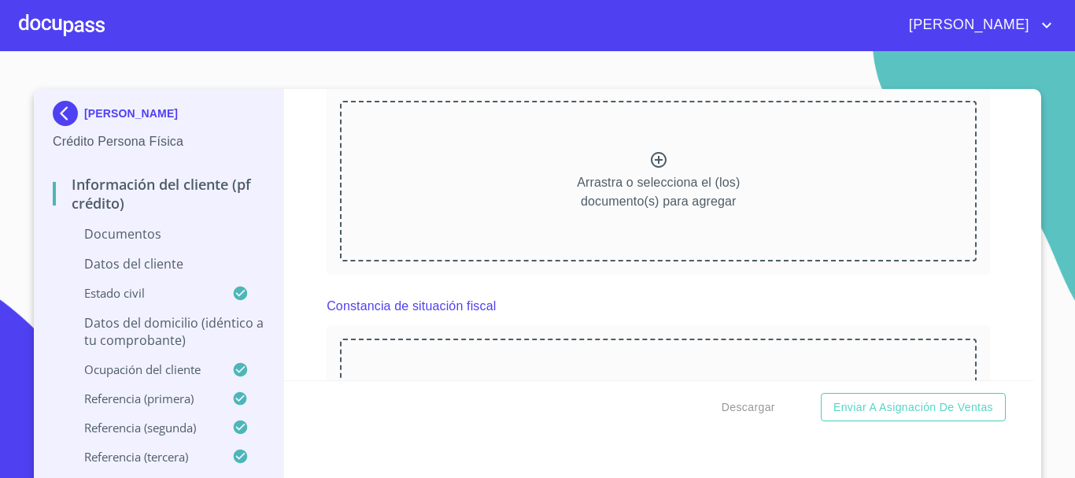
click at [550, 224] on div "Arrastra o selecciona el (los) documento(s) para agregar" at bounding box center [658, 181] width 636 height 161
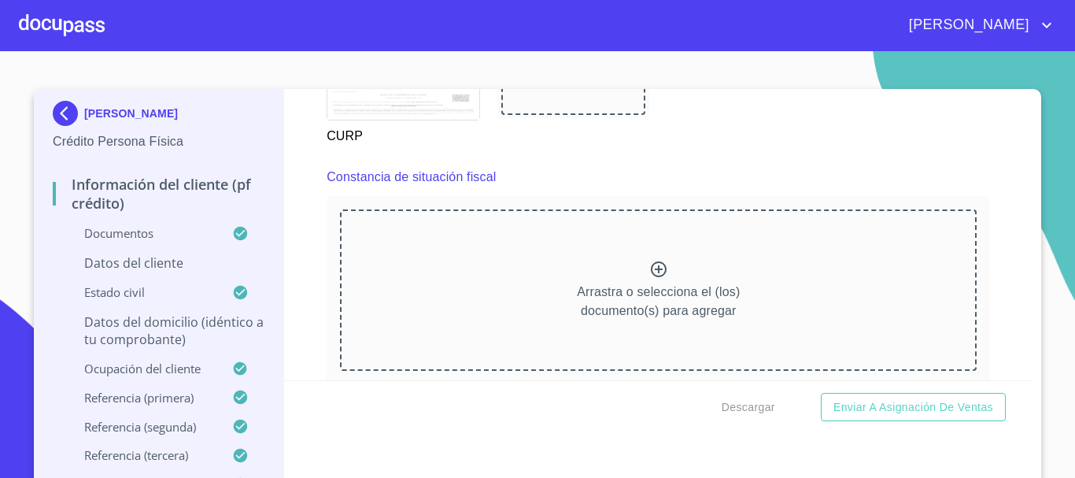
scroll to position [3304, 0]
click at [782, 301] on div "Arrastra o selecciona el (los) documento(s) para agregar" at bounding box center [658, 288] width 636 height 161
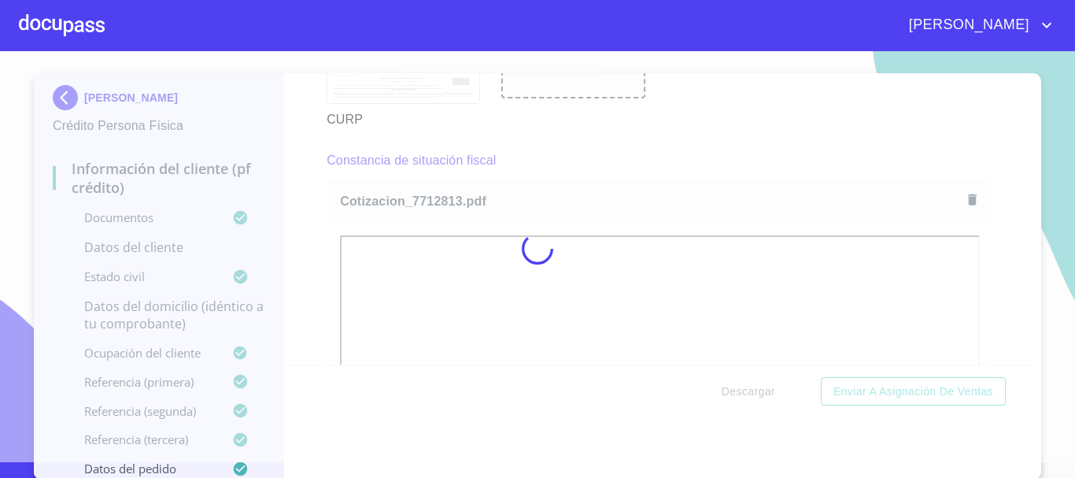
scroll to position [17, 0]
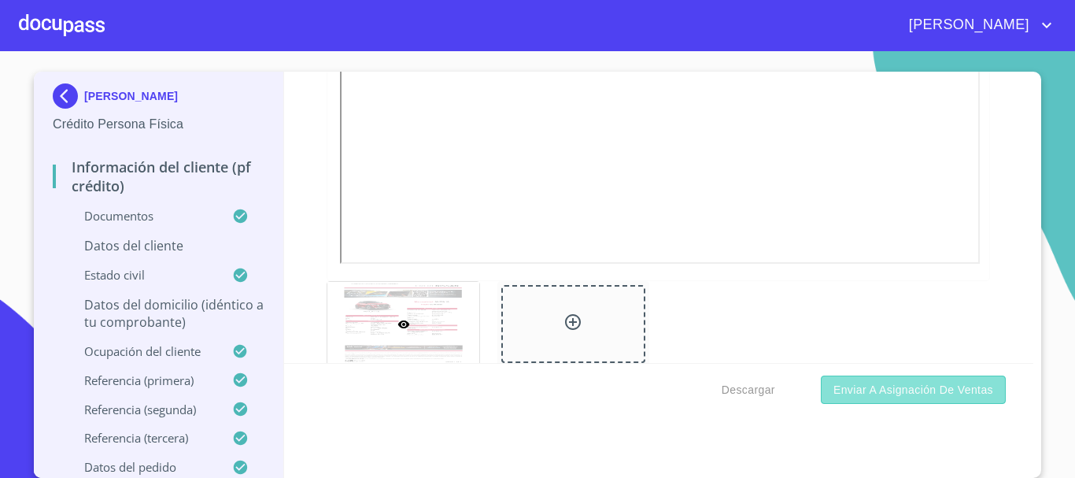
click at [868, 380] on span "Enviar a Asignación de Ventas" at bounding box center [913, 390] width 160 height 20
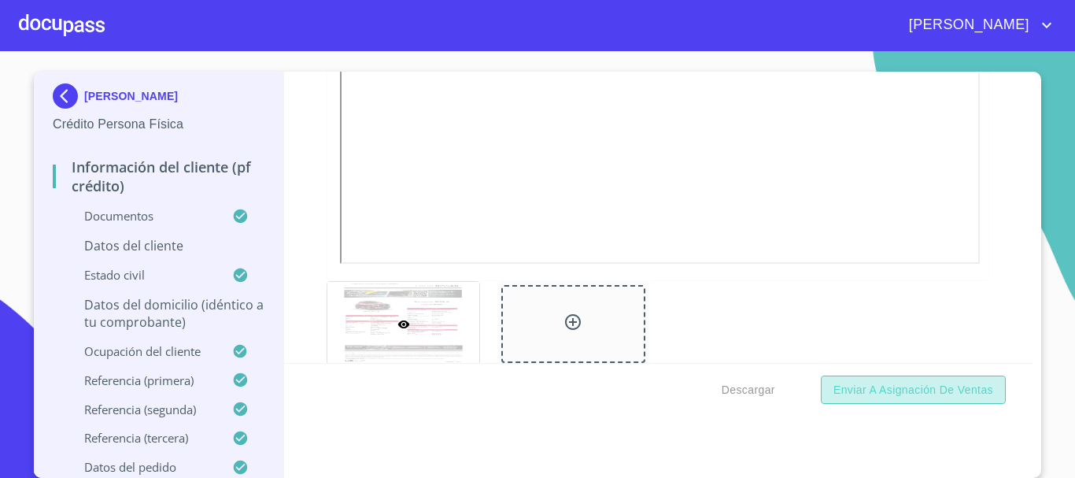
scroll to position [4158, 0]
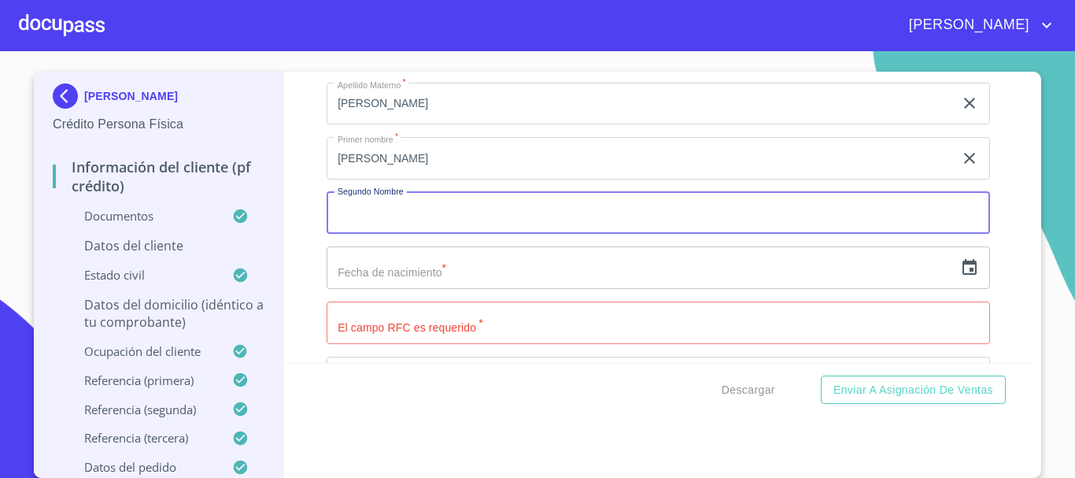
click at [373, 225] on input "Documento de identificación.   *" at bounding box center [658, 213] width 663 height 42
click at [365, 341] on input "Documento de identificación.   *" at bounding box center [658, 322] width 663 height 42
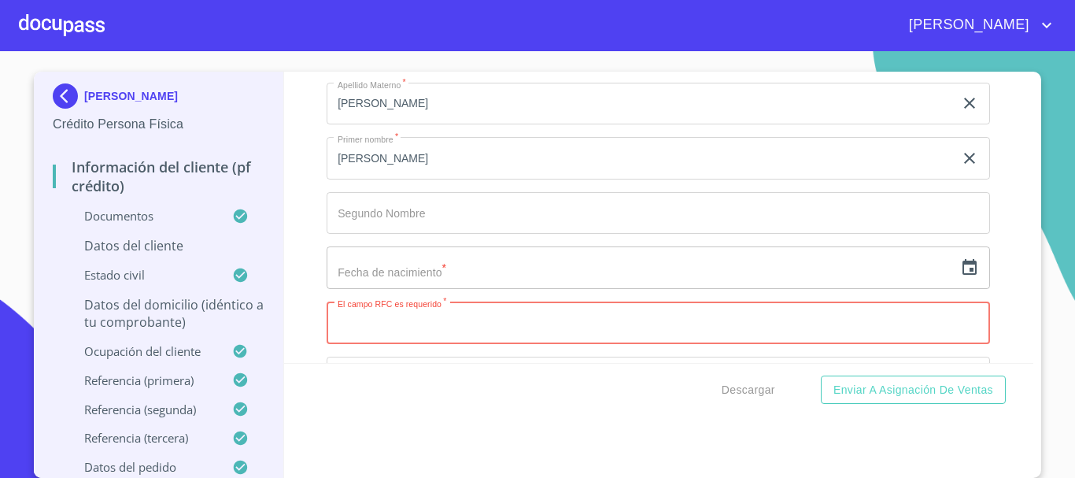
click at [373, 334] on input "Documento de identificación.   *" at bounding box center [658, 322] width 663 height 42
paste input "BEOJ511224L25"
click at [356, 340] on input "BEOJ511224L25" at bounding box center [640, 322] width 627 height 42
type input "BEOJ511224L25"
click at [962, 275] on icon "button" at bounding box center [969, 267] width 14 height 16
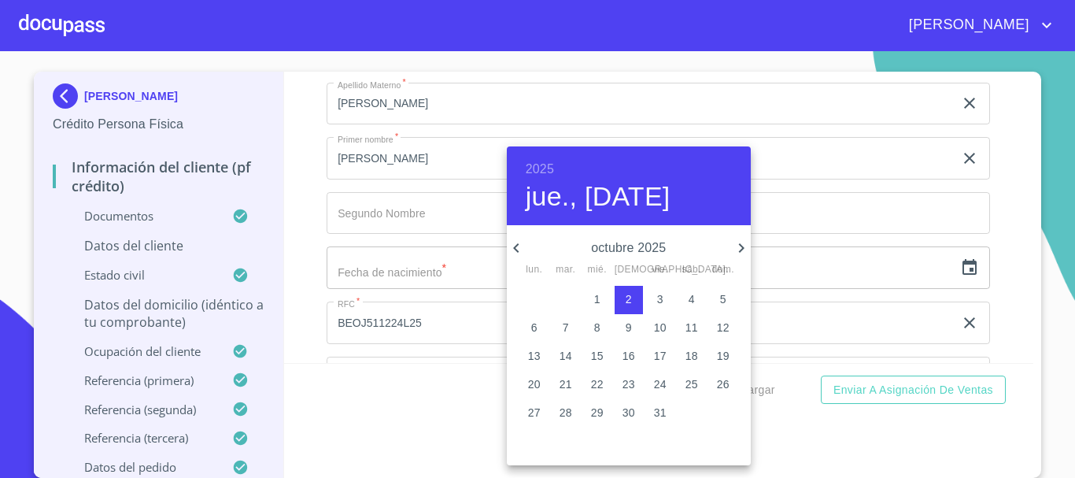
click at [537, 162] on h6 "2025" at bounding box center [540, 169] width 28 height 22
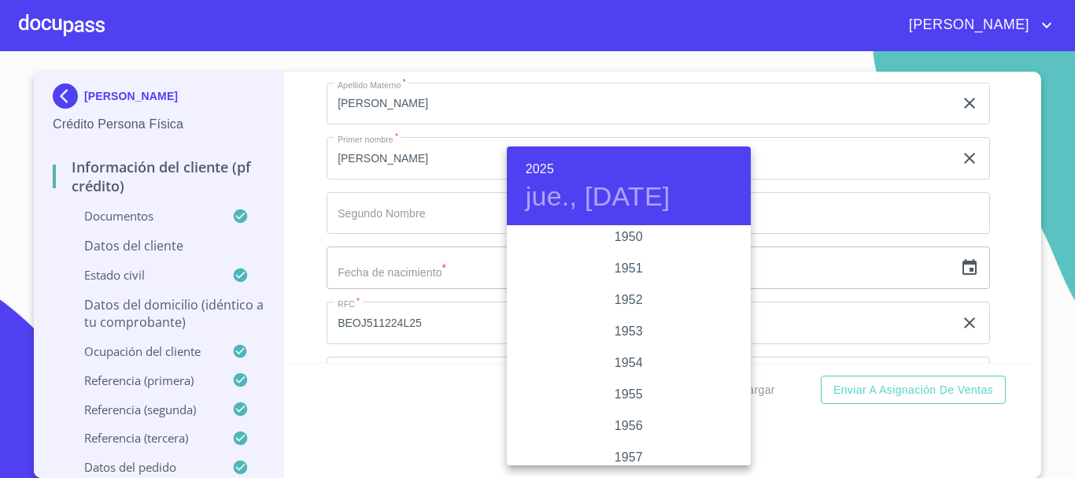
scroll to position [771, 0]
click at [636, 289] on div "1951" at bounding box center [629, 290] width 244 height 31
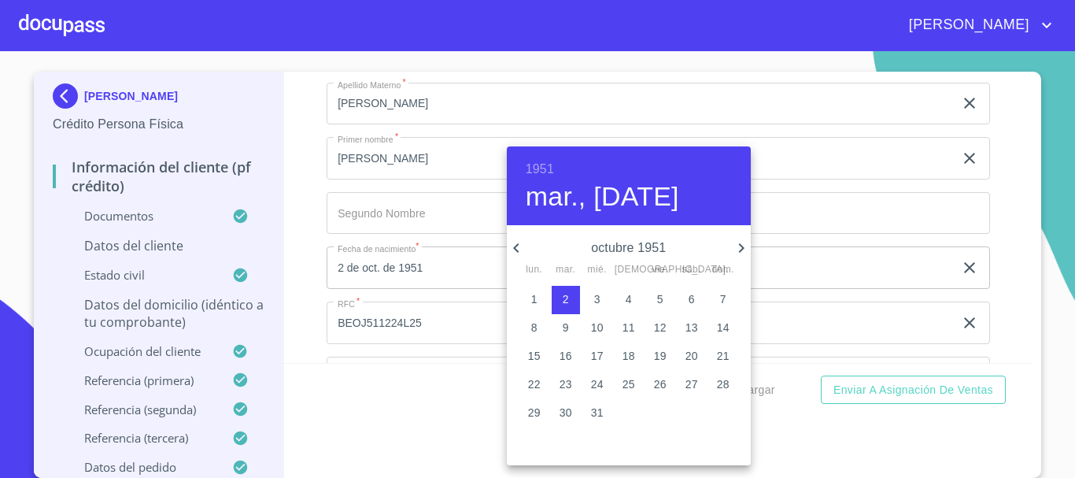
click at [741, 243] on icon "button" at bounding box center [741, 247] width 19 height 19
click at [540, 409] on p "24" at bounding box center [534, 412] width 13 height 16
type input "24 de dic. de 1951"
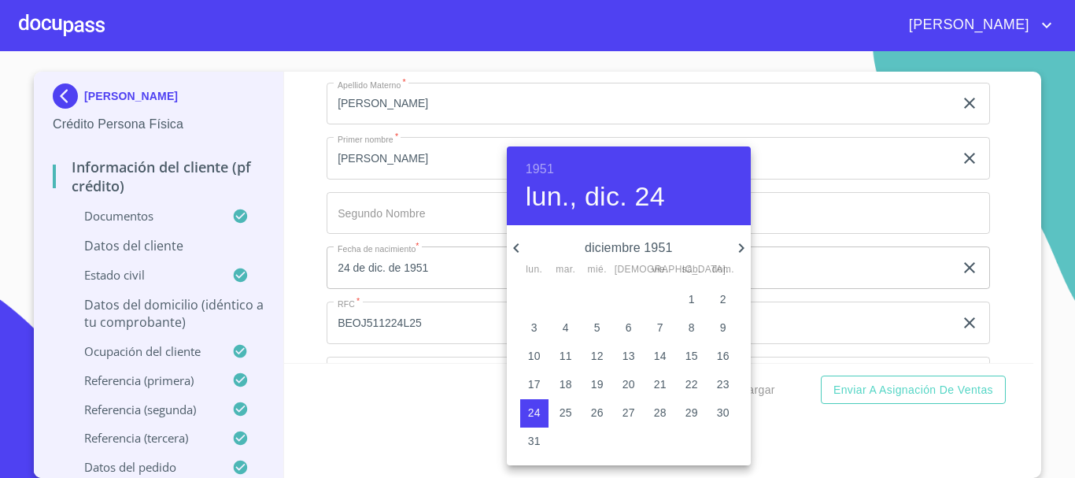
click at [298, 334] on div at bounding box center [537, 239] width 1075 height 478
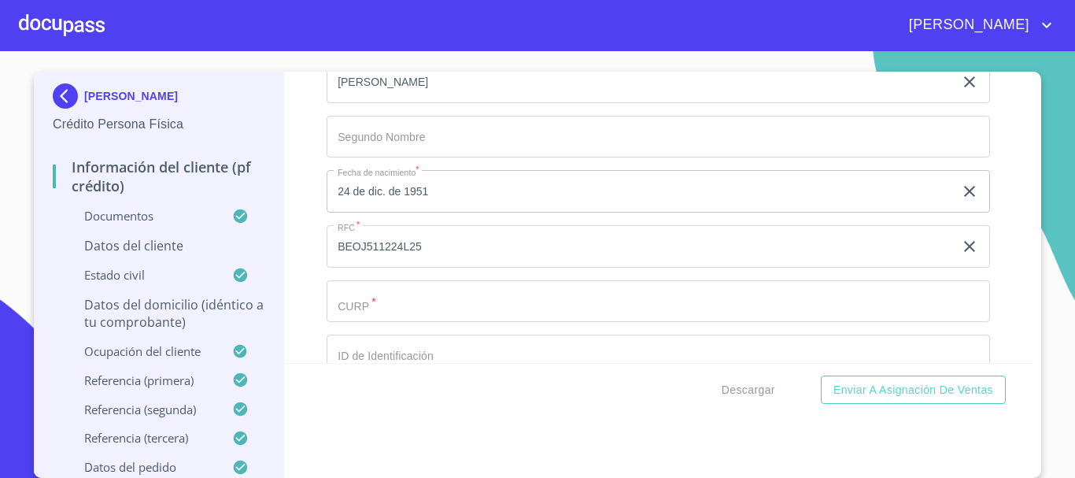
scroll to position [4315, 0]
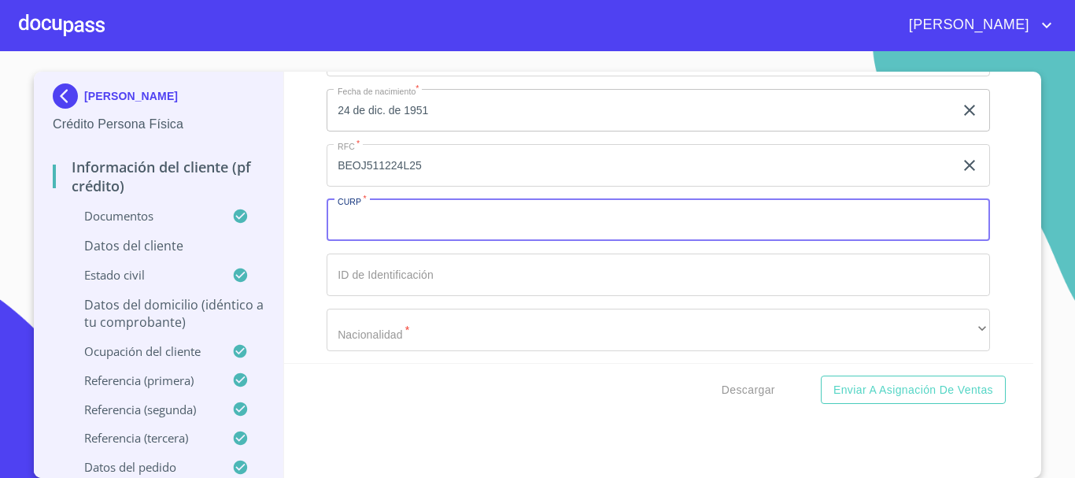
click at [357, 240] on input "Documento de identificación.   *" at bounding box center [658, 220] width 663 height 42
paste input "BEOJ511224HDFCCM05"
click at [360, 234] on input "BEOJ511224HDFCCM05" at bounding box center [640, 220] width 627 height 42
type input "BEOJ511224HDFCCM05"
click at [345, 296] on input "Documento de identificación.   *" at bounding box center [658, 274] width 663 height 42
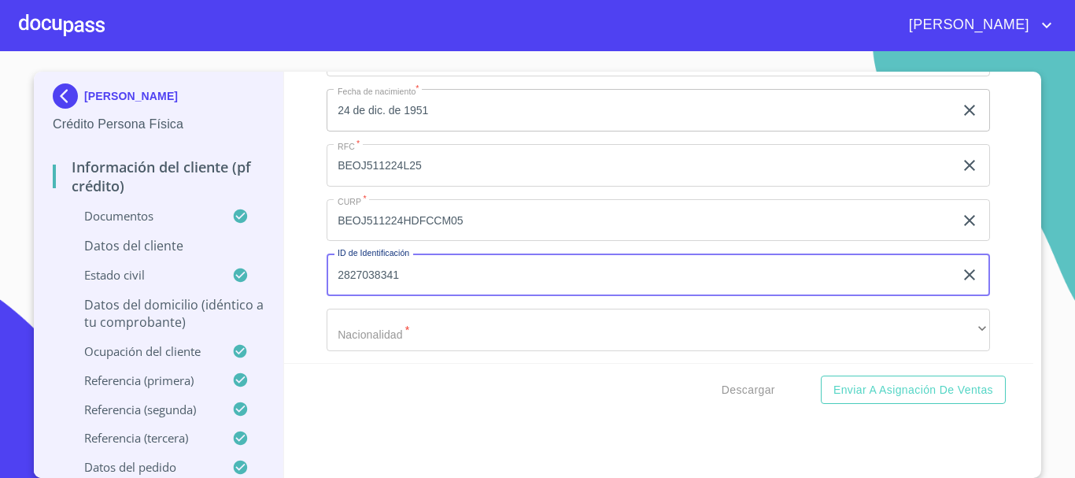
type input "2827038341"
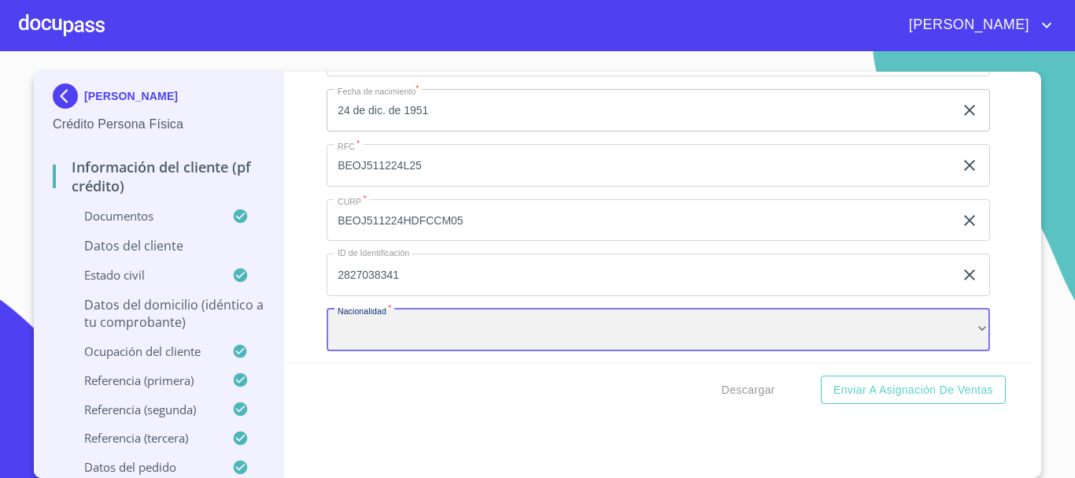
click at [388, 330] on div "​" at bounding box center [658, 329] width 663 height 42
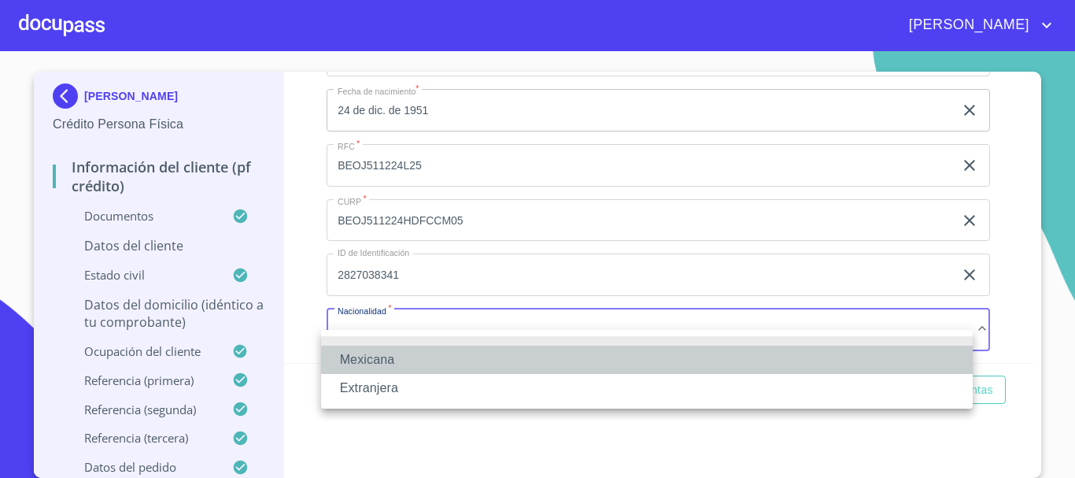
click at [366, 349] on li "Mexicana" at bounding box center [646, 359] width 651 height 28
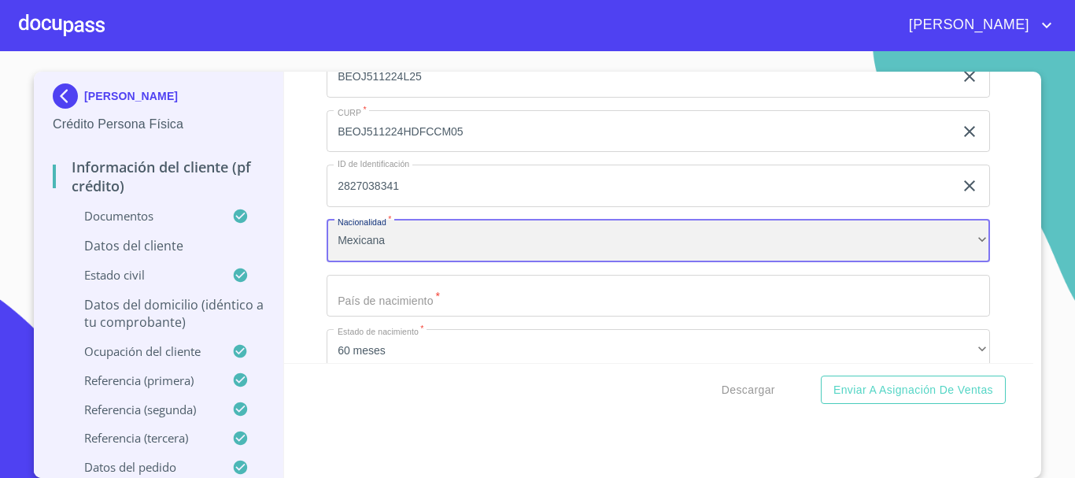
scroll to position [4480, 0]
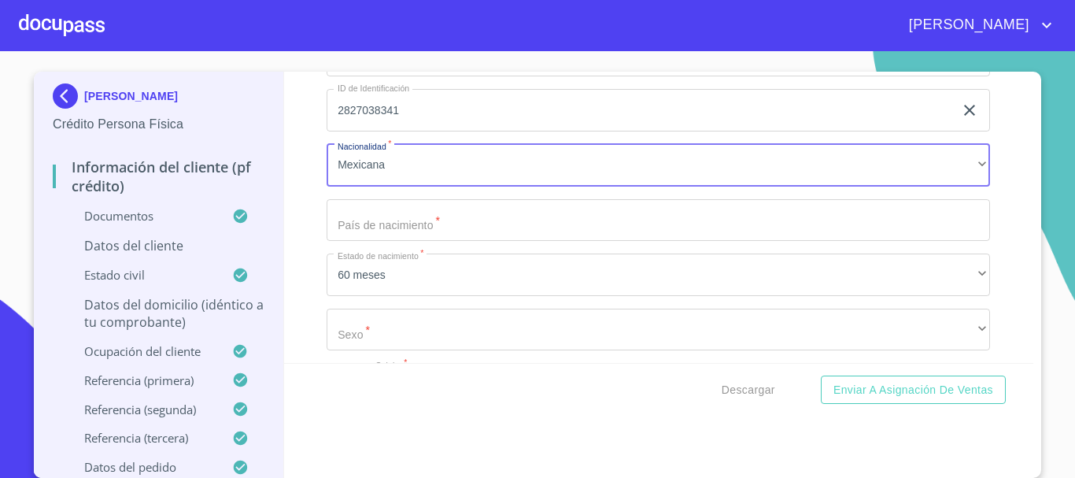
click at [422, 239] on input "Documento de identificación.   *" at bounding box center [658, 220] width 663 height 42
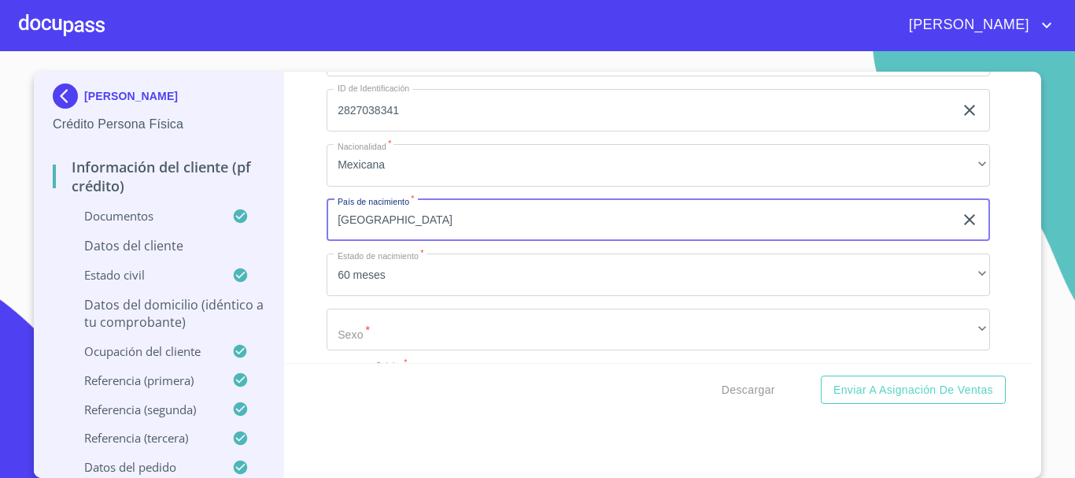
type input "[GEOGRAPHIC_DATA]"
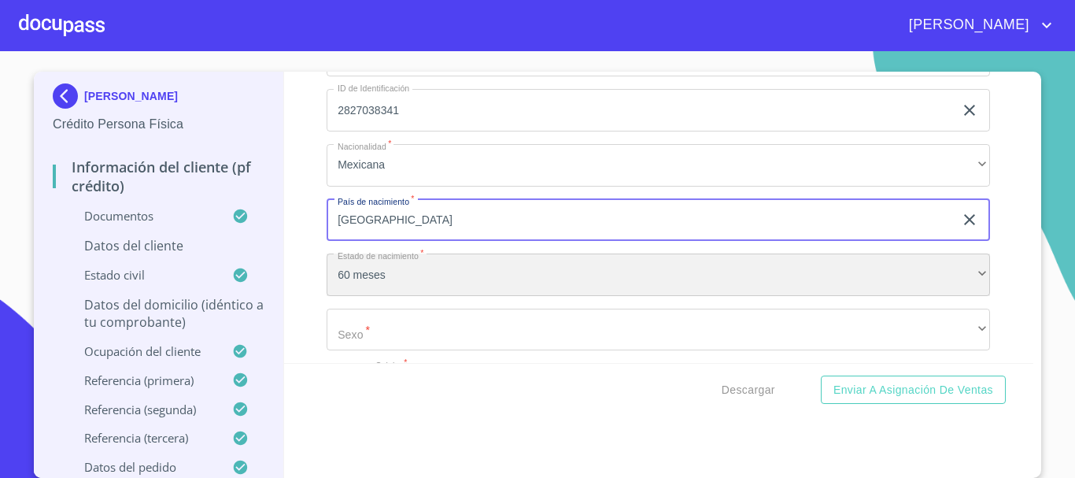
click at [362, 296] on div "60 meses" at bounding box center [658, 274] width 663 height 42
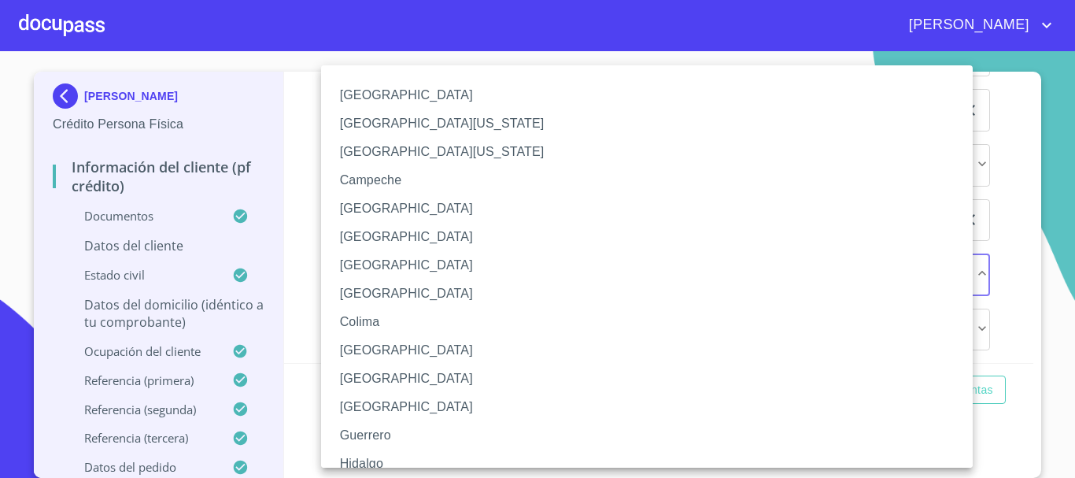
click at [411, 267] on li "[GEOGRAPHIC_DATA]" at bounding box center [652, 265] width 663 height 28
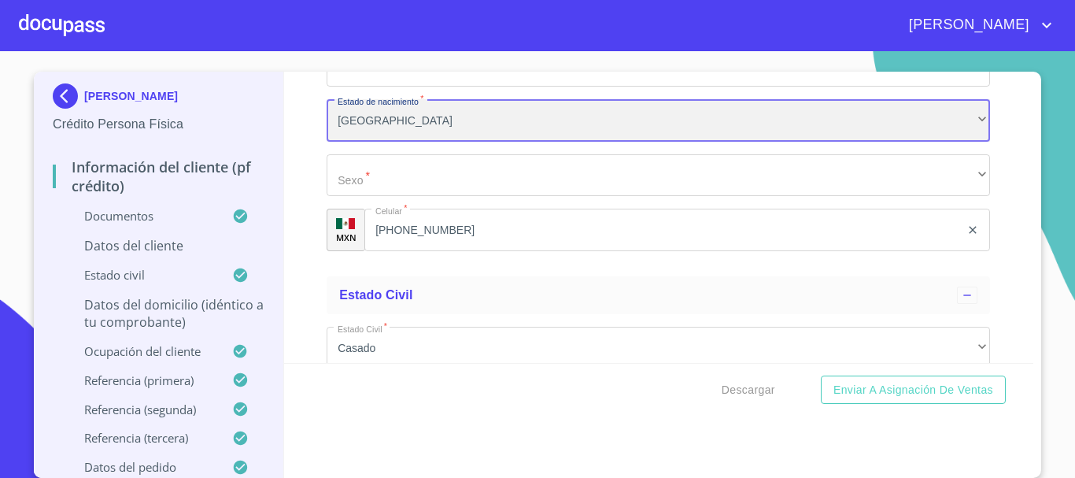
scroll to position [4637, 0]
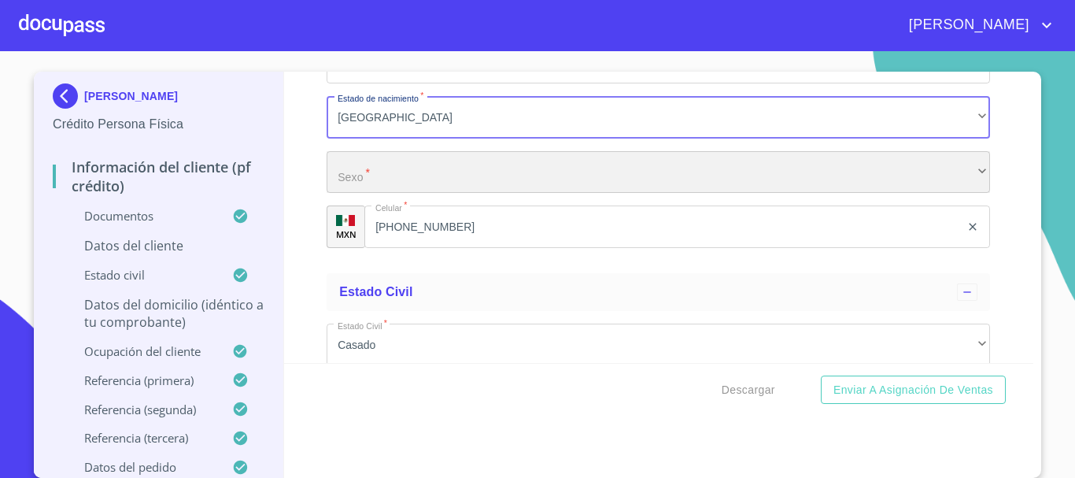
click at [379, 188] on div "​" at bounding box center [658, 172] width 663 height 42
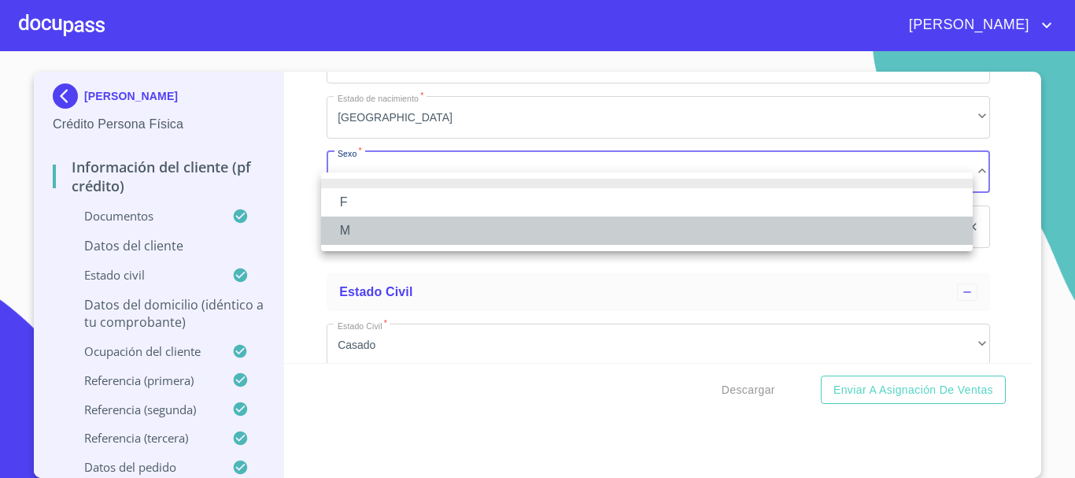
click at [353, 233] on li "M" at bounding box center [646, 230] width 651 height 28
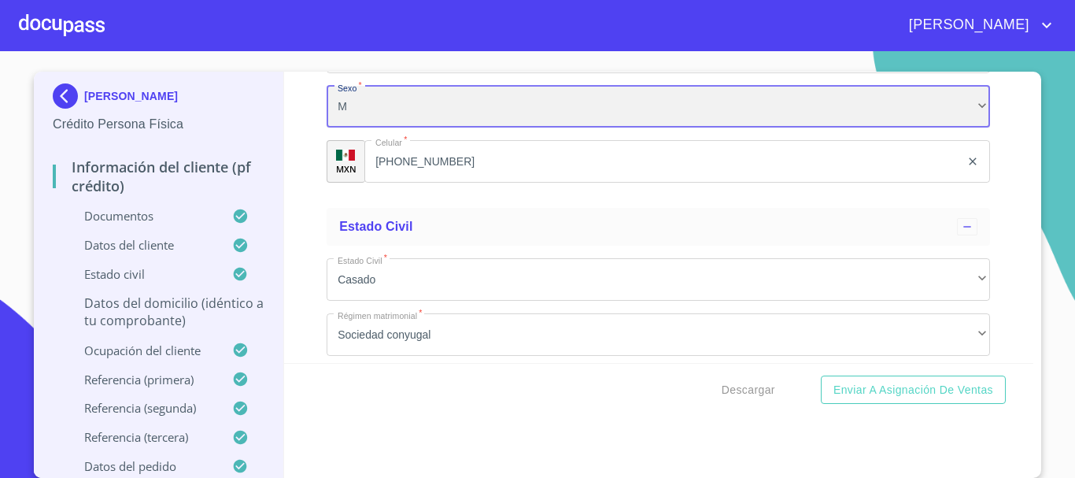
scroll to position [4795, 0]
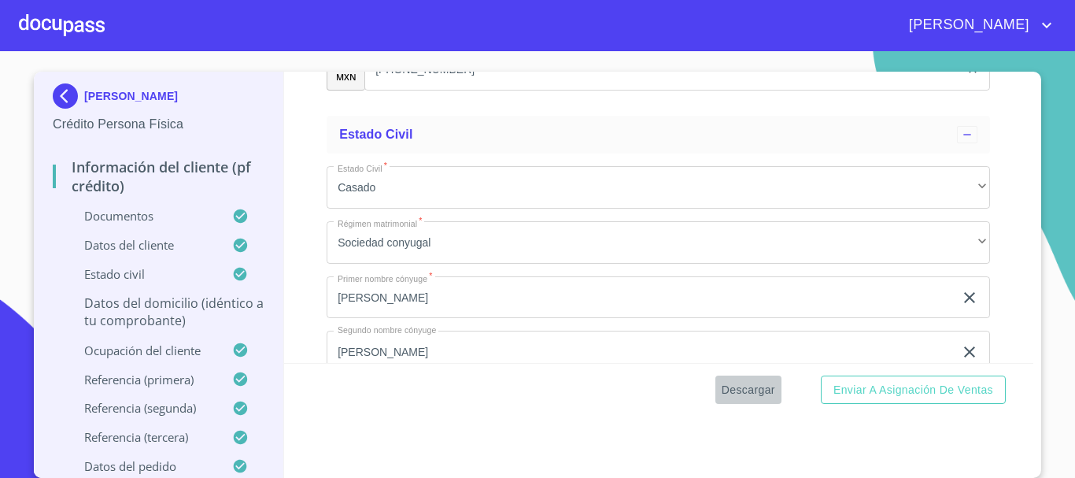
click at [747, 394] on span "Descargar" at bounding box center [748, 390] width 54 height 20
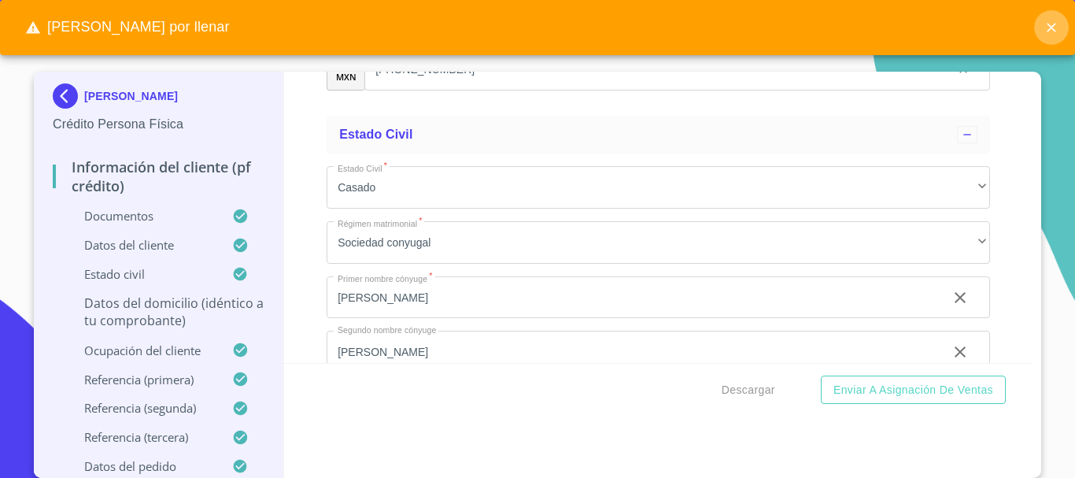
click at [1053, 20] on icon "close" at bounding box center [1051, 28] width 16 height 16
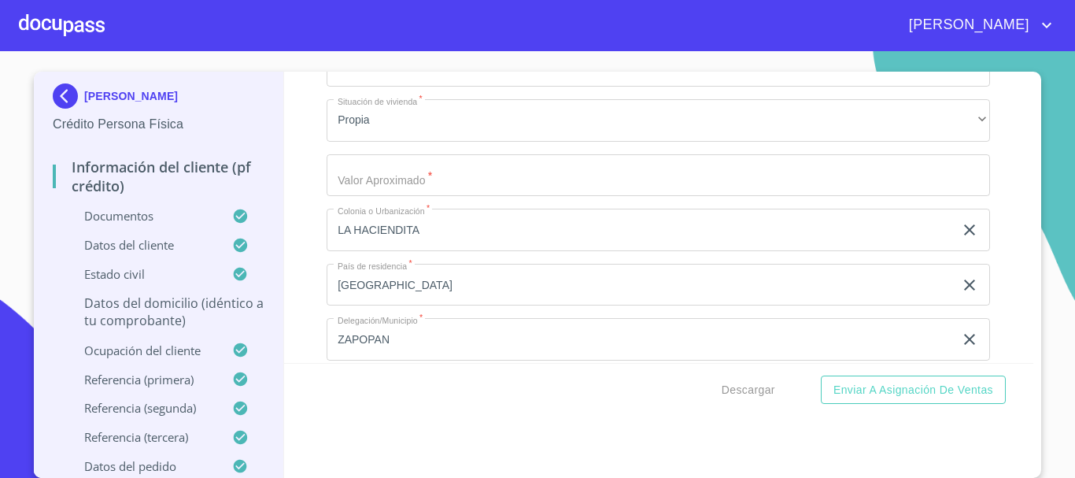
scroll to position [5503, 0]
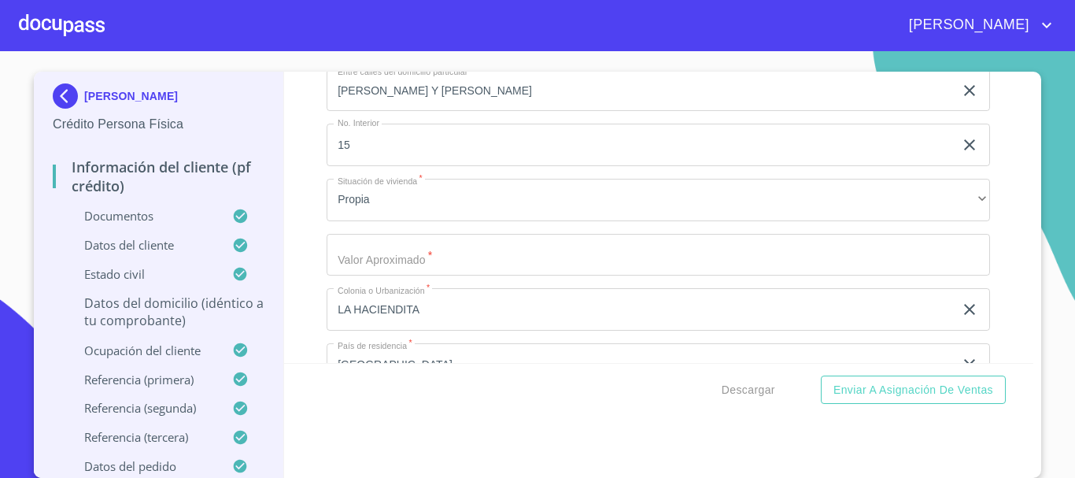
click at [386, 267] on input "Documento de identificación.   *" at bounding box center [658, 255] width 663 height 42
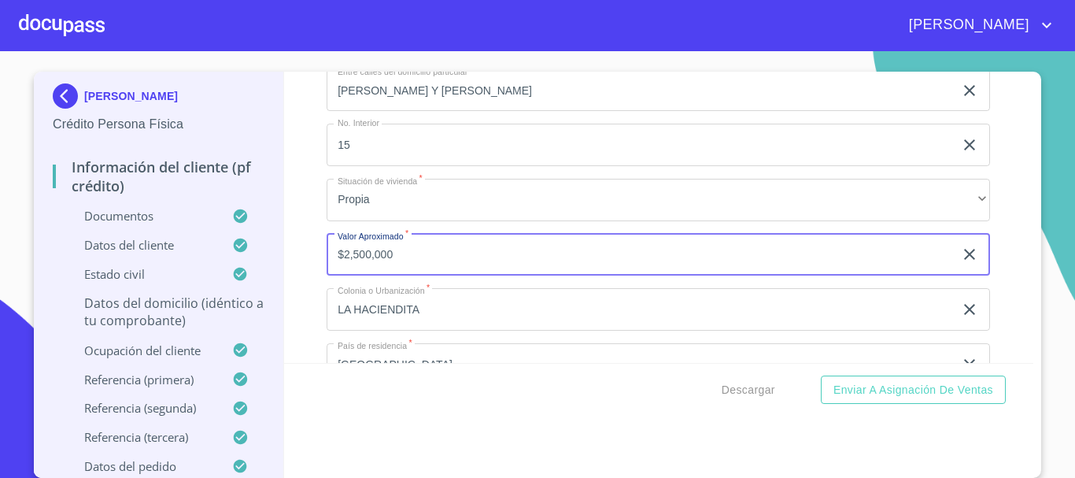
type input "$2,500,000"
click at [308, 249] on div "Información del cliente (PF crédito) Documentos Documento de identificación.   …" at bounding box center [659, 217] width 750 height 291
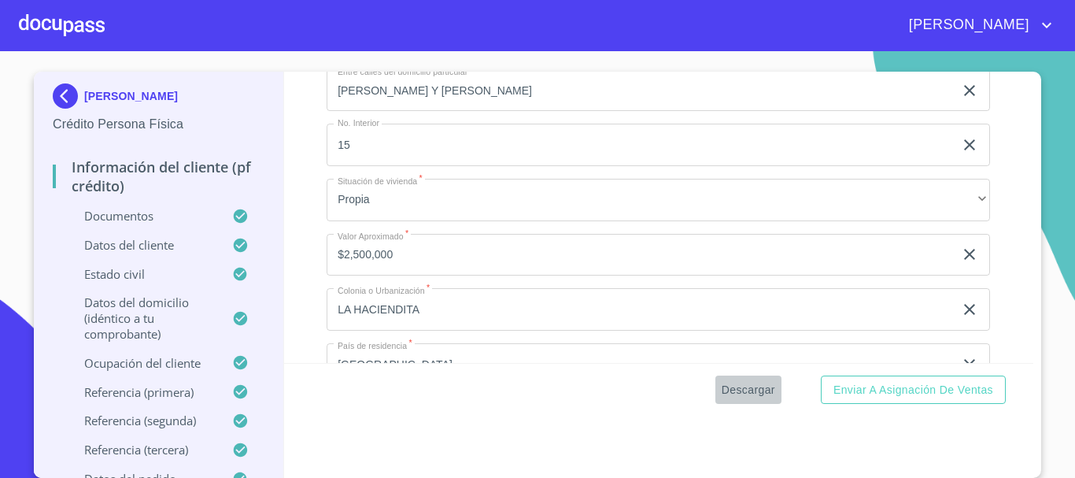
click at [736, 385] on span "Descargar" at bounding box center [748, 390] width 54 height 20
